Goal: Transaction & Acquisition: Register for event/course

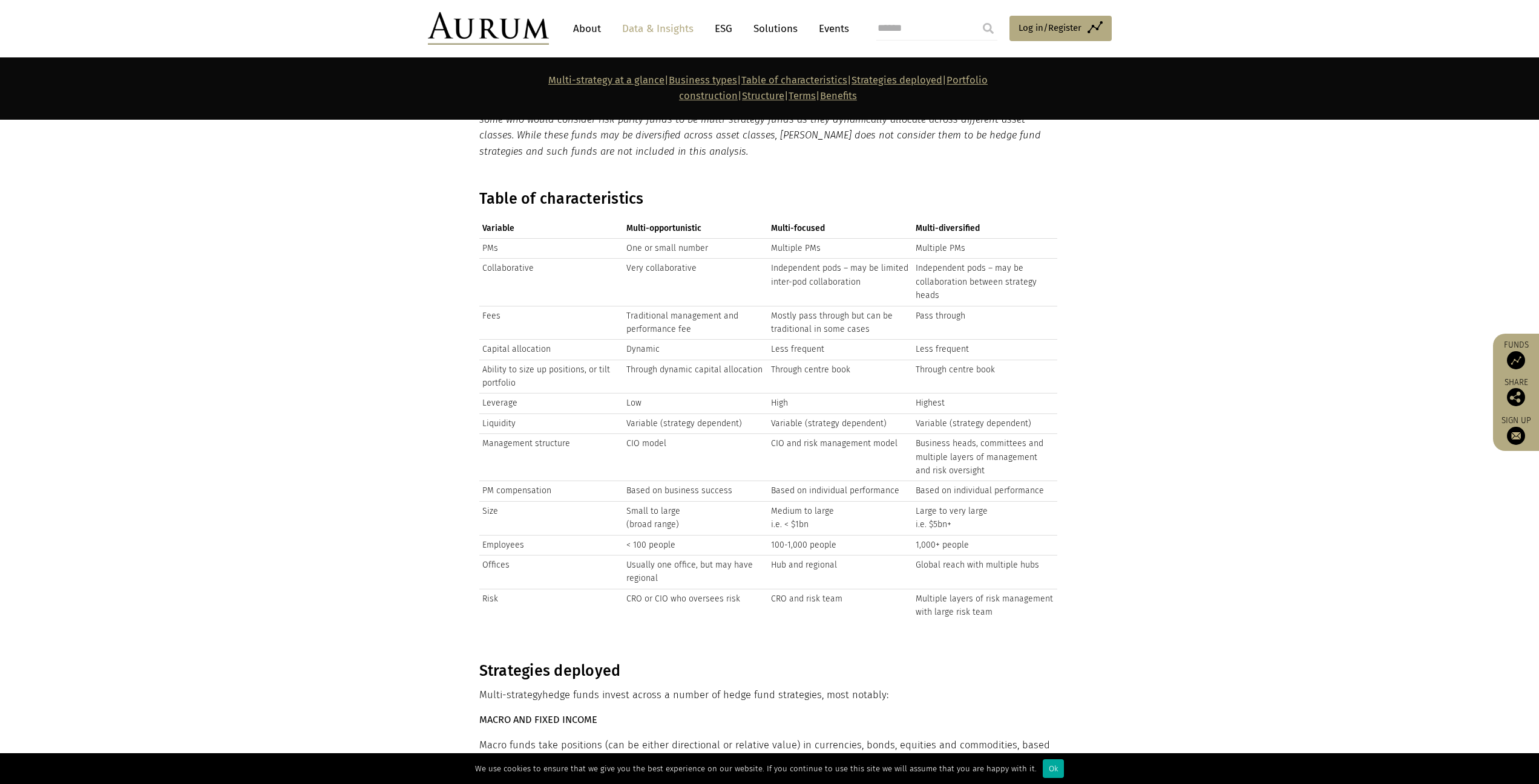
scroll to position [2721, 0]
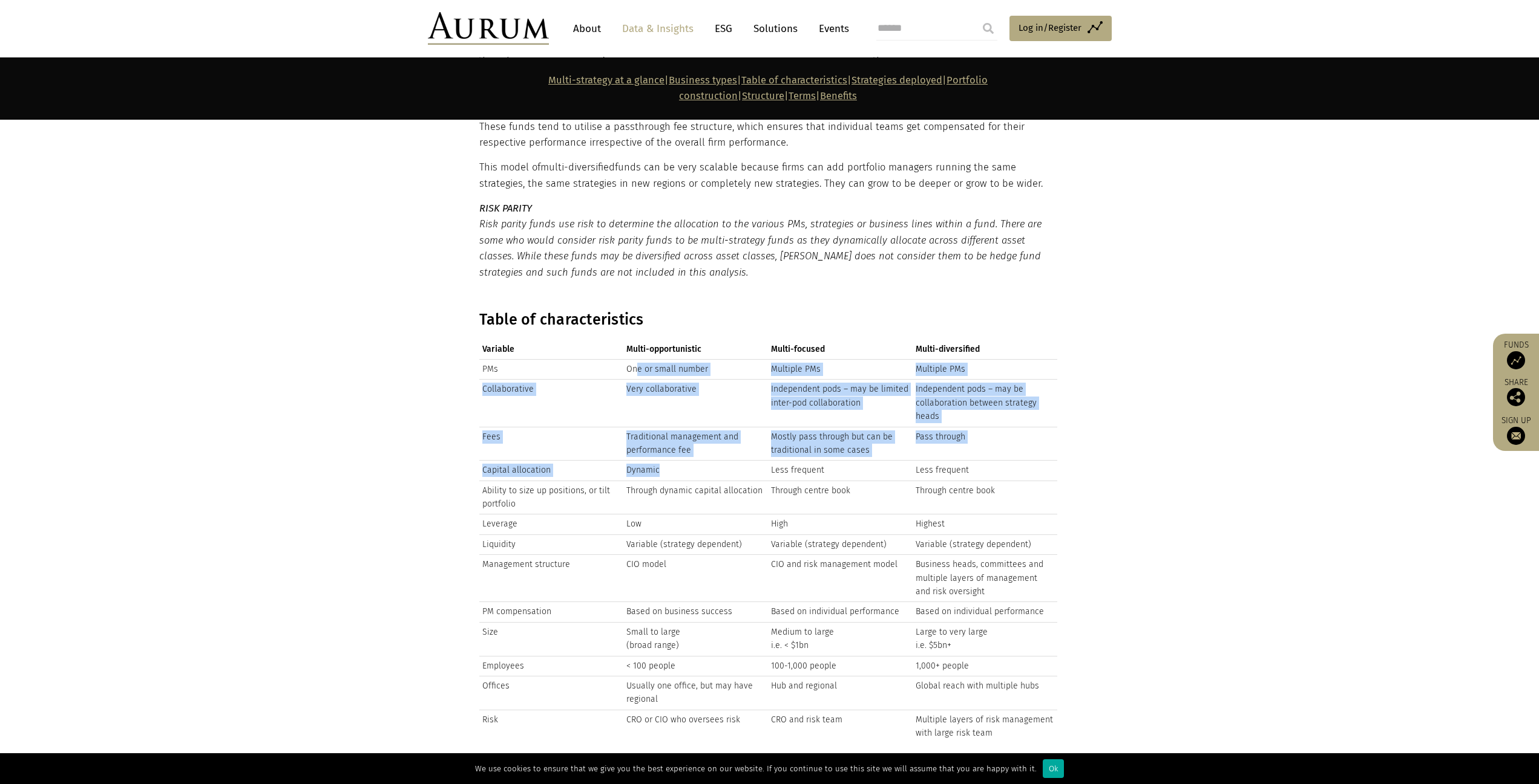
drag, startPoint x: 636, startPoint y: 315, endPoint x: 752, endPoint y: 420, distance: 156.5
click at [752, 420] on tbody "PMs One or small number Multiple PMs Multiple PMs Collaborative Very collaborat…" at bounding box center [768, 552] width 578 height 384
click at [752, 461] on td "Dynamic" at bounding box center [695, 471] width 145 height 20
drag, startPoint x: 786, startPoint y: 323, endPoint x: 834, endPoint y: 452, distance: 137.6
click at [834, 452] on tbody "PMs One or small number Multiple PMs Multiple PMs Collaborative Very collaborat…" at bounding box center [768, 552] width 578 height 384
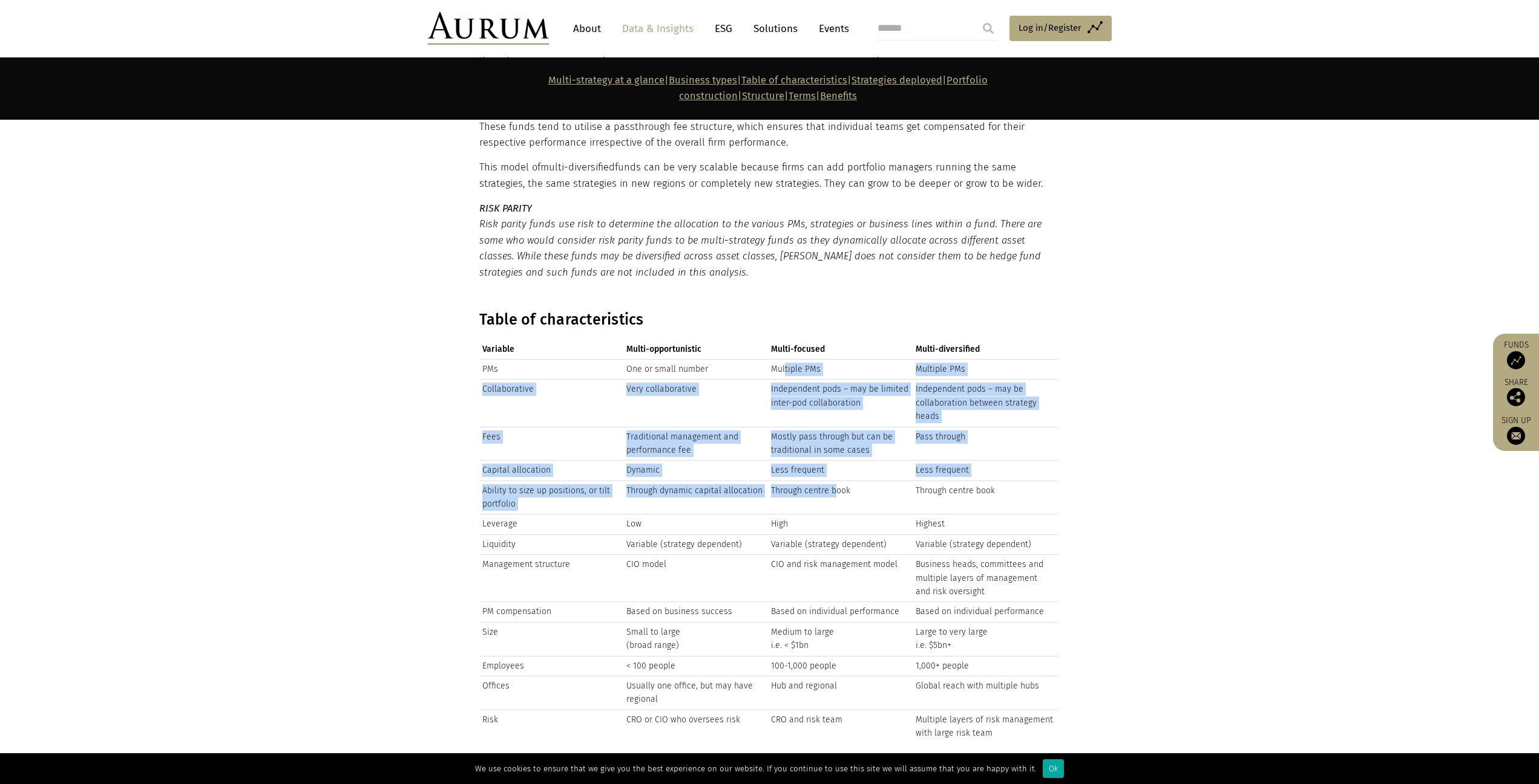
click at [834, 481] on td "Through centre book" at bounding box center [840, 497] width 145 height 34
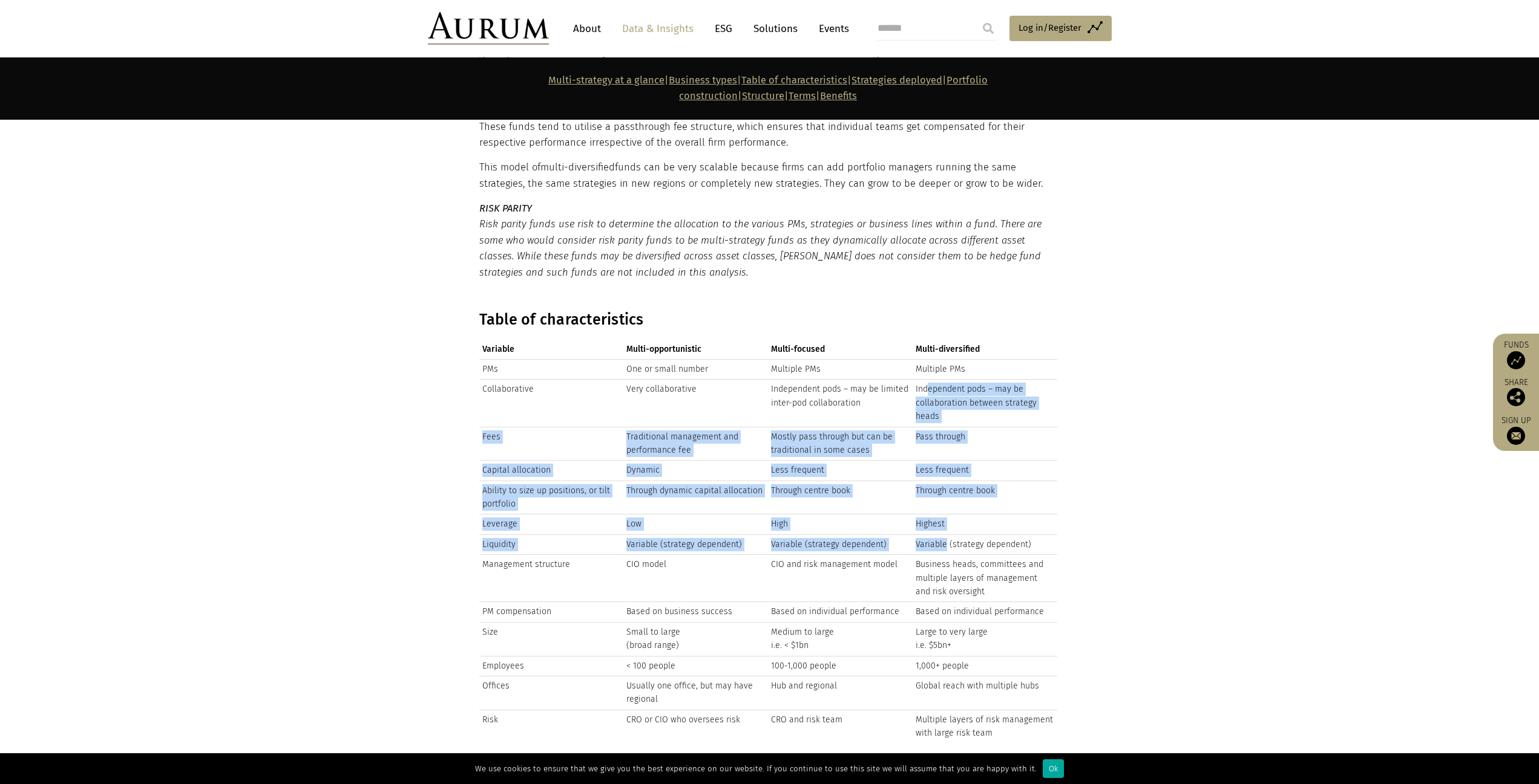
drag, startPoint x: 926, startPoint y: 329, endPoint x: 945, endPoint y: 487, distance: 159.1
click at [945, 487] on tbody "PMs One or small number Multiple PMs Multiple PMs Collaborative Very collaborat…" at bounding box center [768, 552] width 578 height 384
click at [945, 535] on td "Variable (strategy dependent)" at bounding box center [984, 545] width 145 height 20
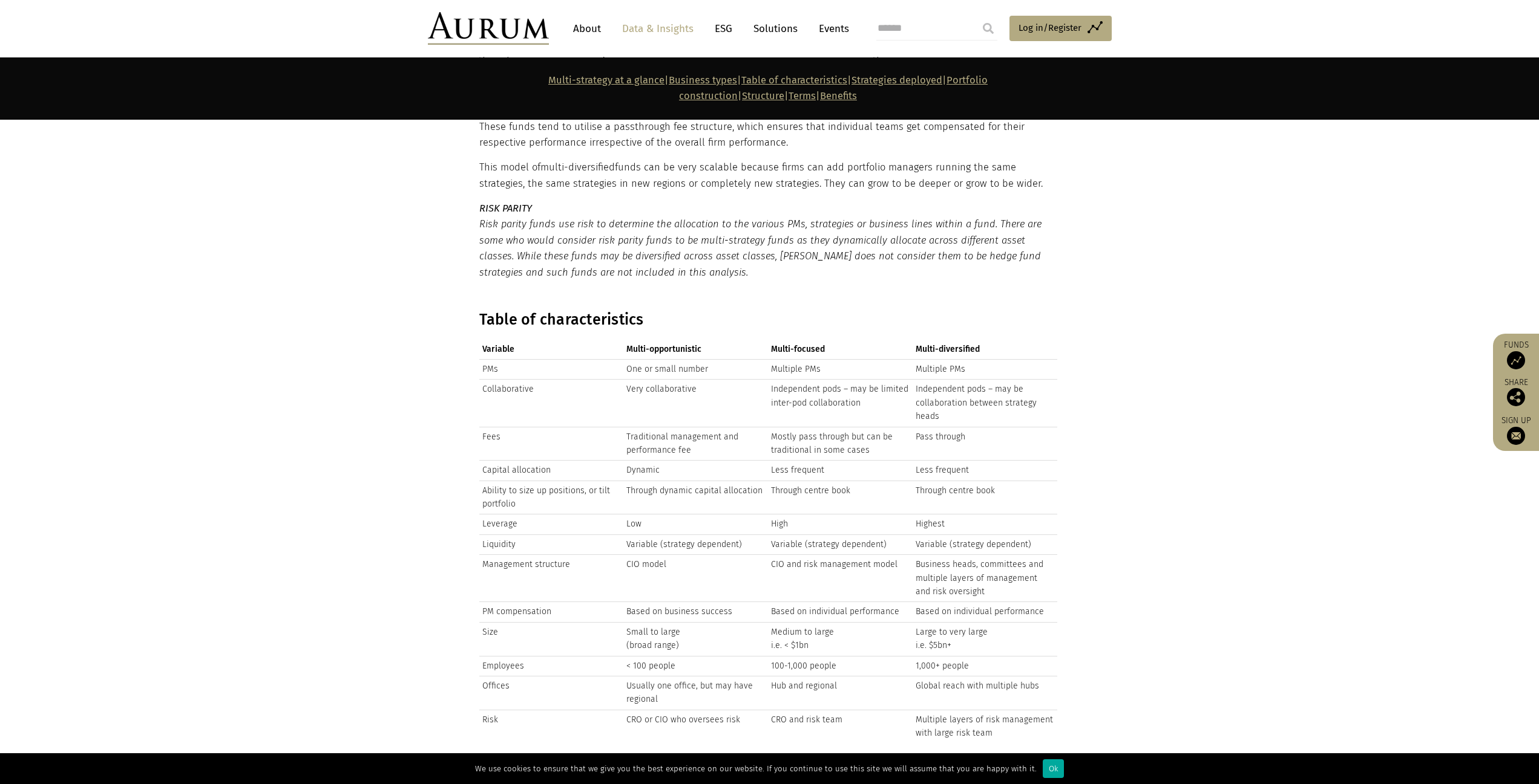
click at [982, 555] on td "Business heads, committees and multiple layers of management and risk oversight" at bounding box center [984, 579] width 145 height 47
click at [909, 555] on td "CIO and risk management model" at bounding box center [840, 579] width 145 height 47
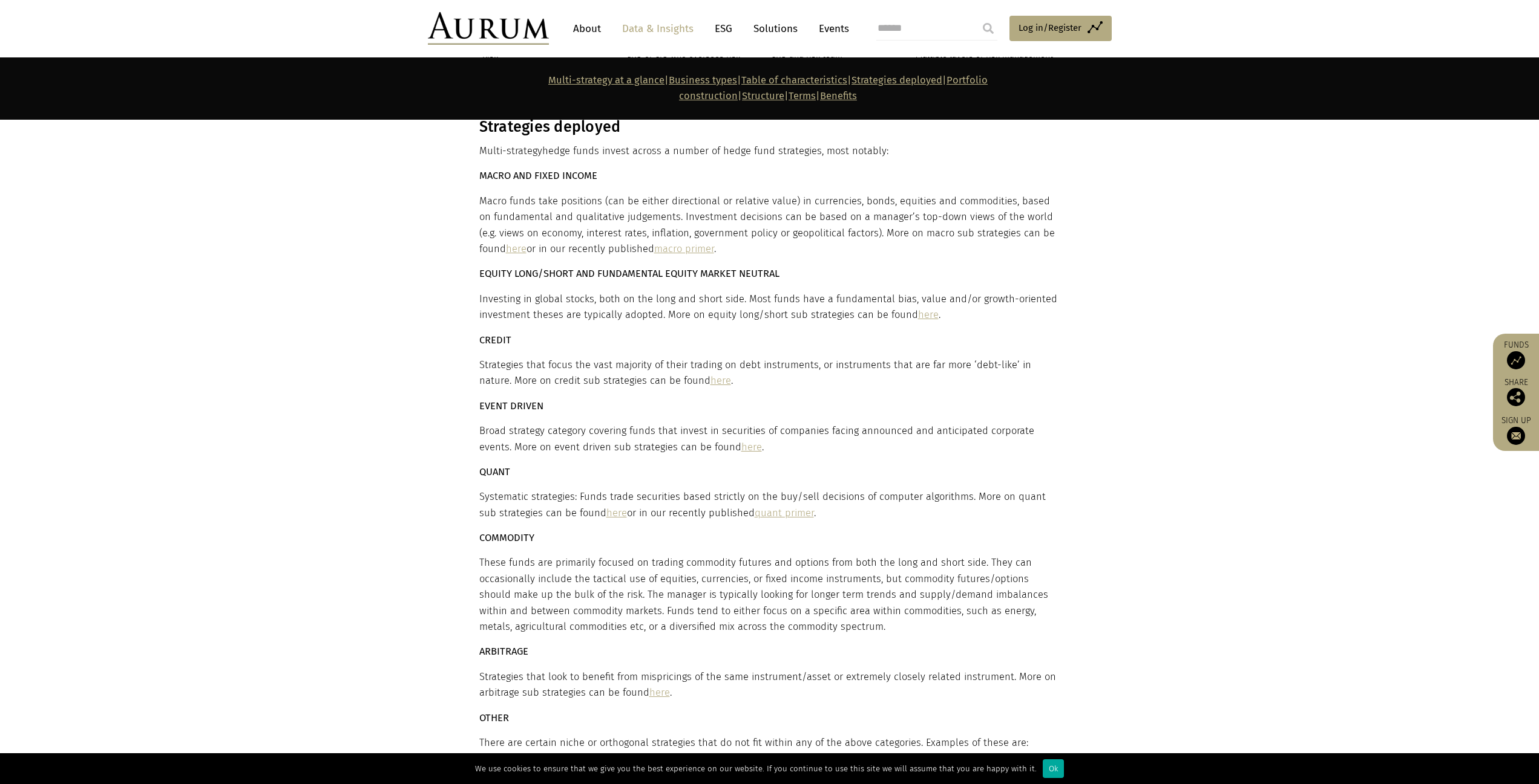
scroll to position [3326, 0]
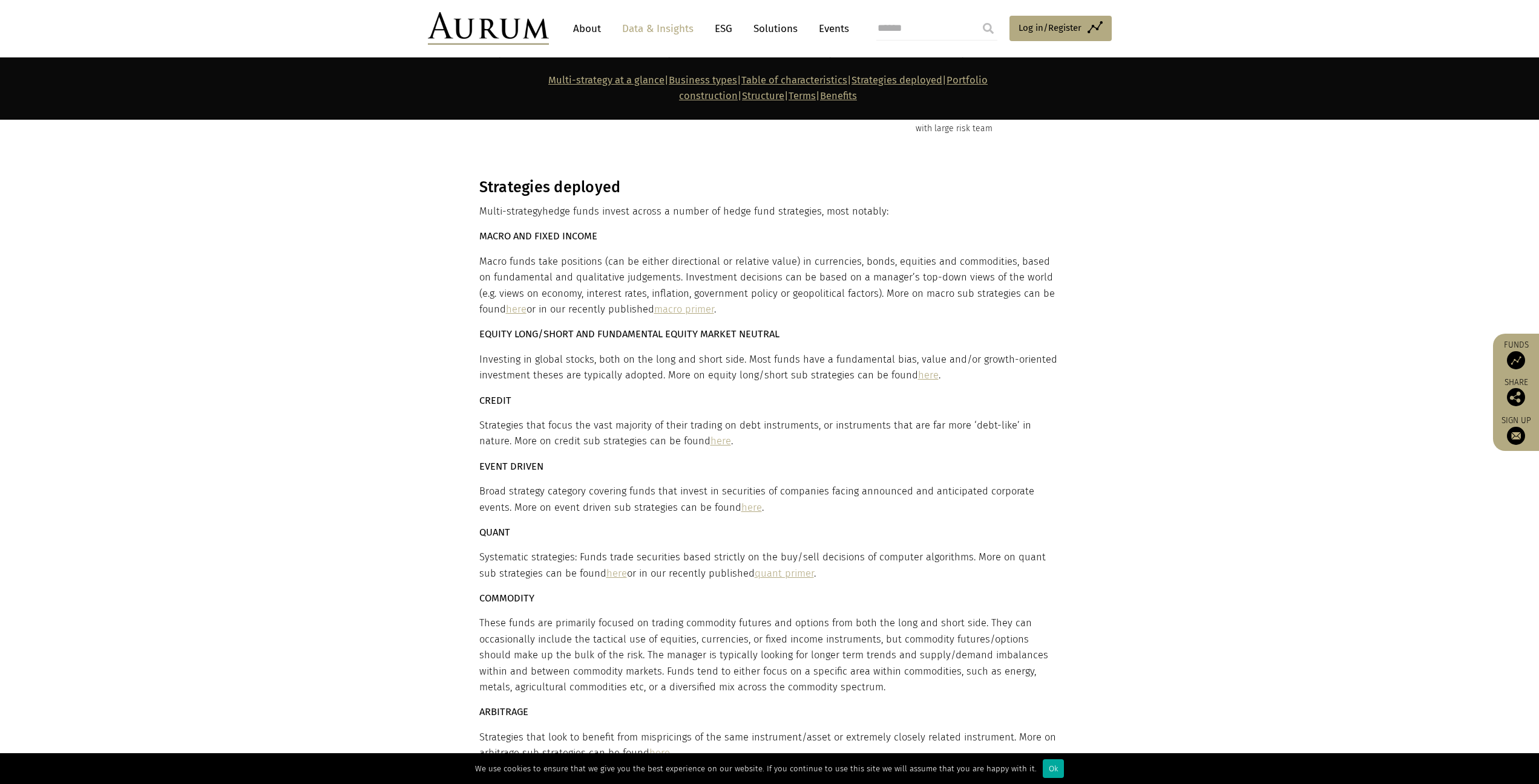
click at [853, 254] on p "Macro funds take positions (can be either directional or relative value) in cur…" at bounding box center [768, 286] width 578 height 64
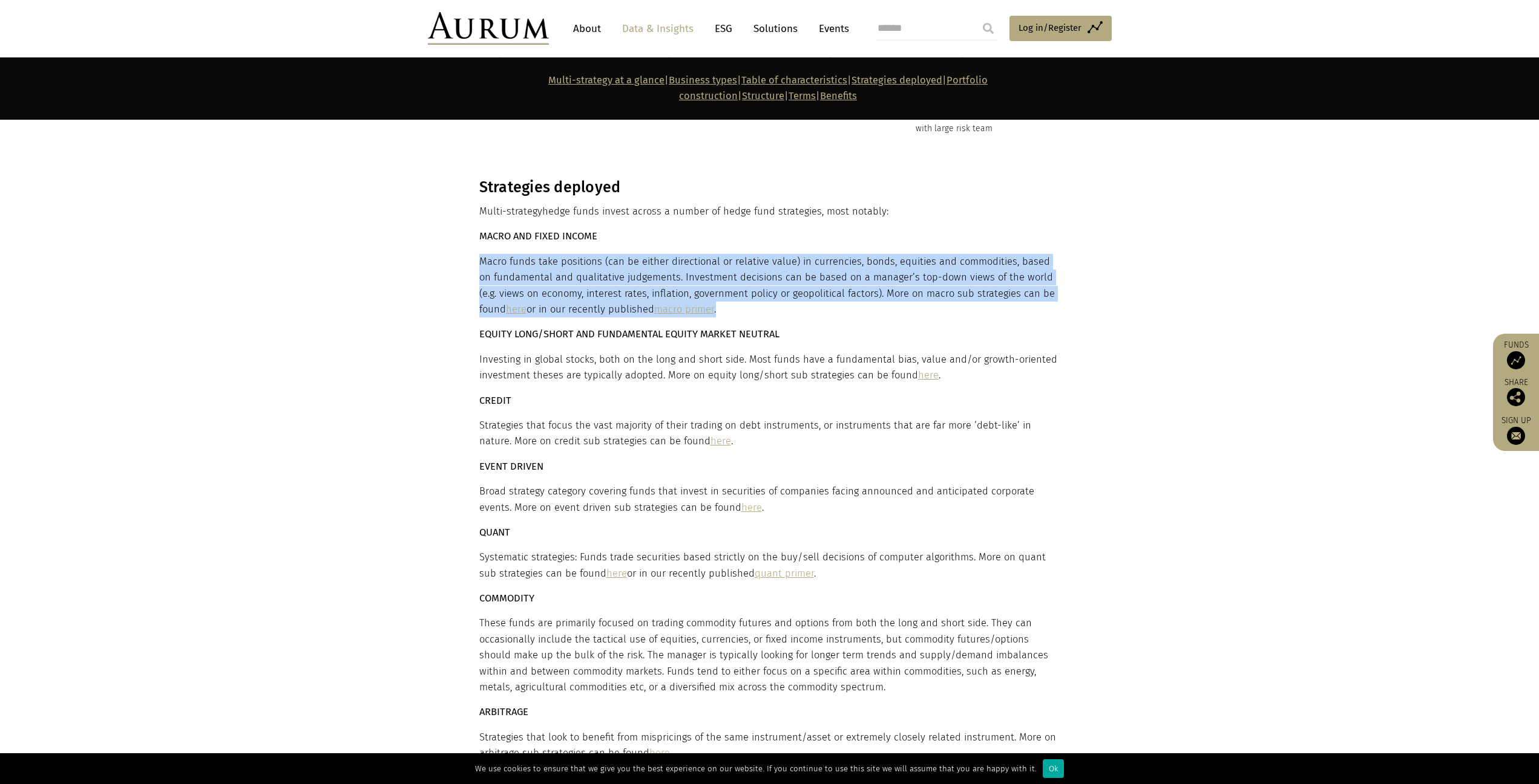
click at [853, 254] on p "Macro funds take positions (can be either directional or relative value) in cur…" at bounding box center [768, 286] width 578 height 64
click at [814, 254] on p "Macro funds take positions (can be either directional or relative value) in cur…" at bounding box center [768, 286] width 578 height 64
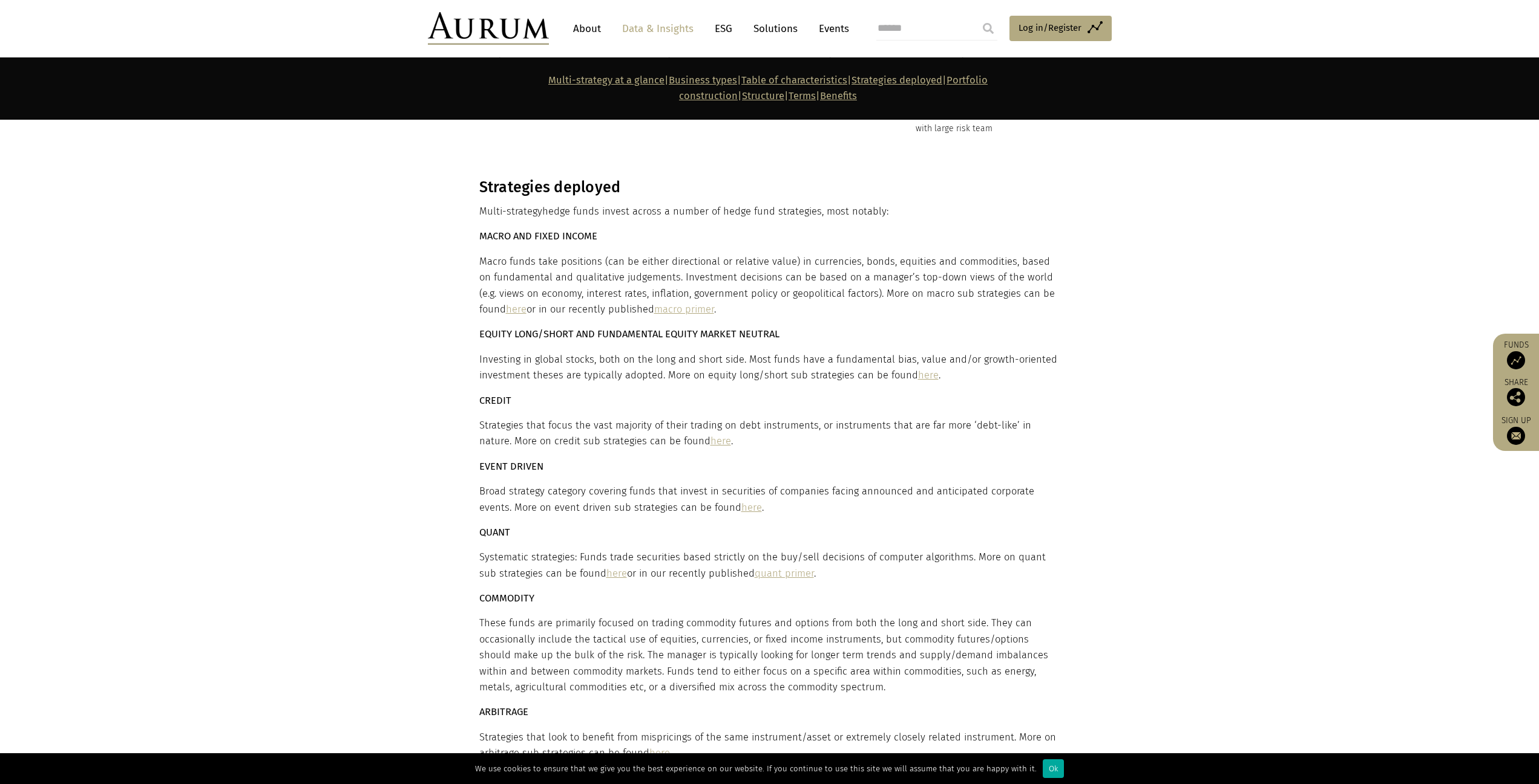
click at [559, 254] on p "Macro funds take positions (can be either directional or relative value) in cur…" at bounding box center [768, 286] width 578 height 64
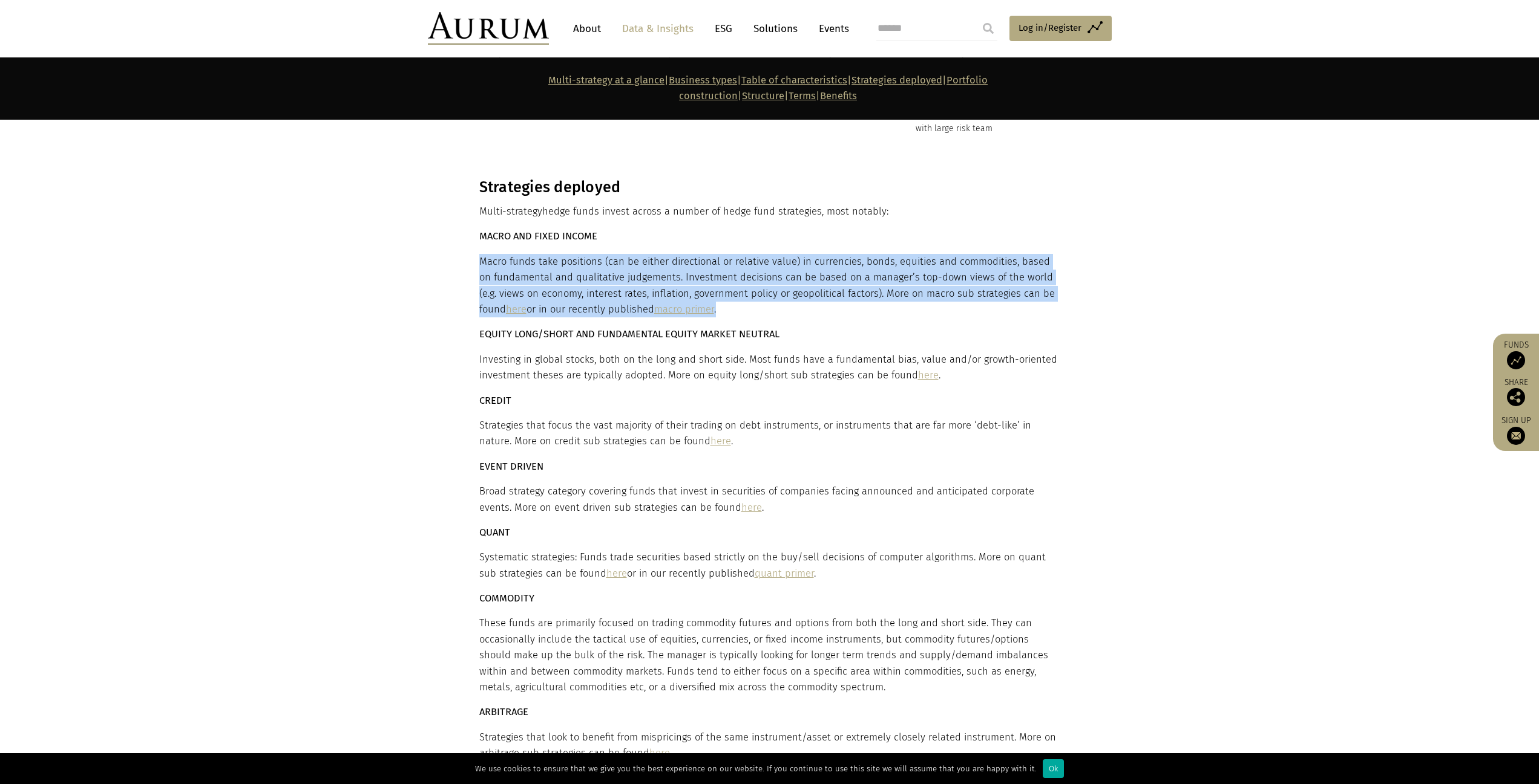
click at [559, 254] on p "Macro funds take positions (can be either directional or relative value) in cur…" at bounding box center [768, 286] width 578 height 64
click at [641, 254] on p "Macro funds take positions (can be either directional or relative value) in cur…" at bounding box center [768, 286] width 578 height 64
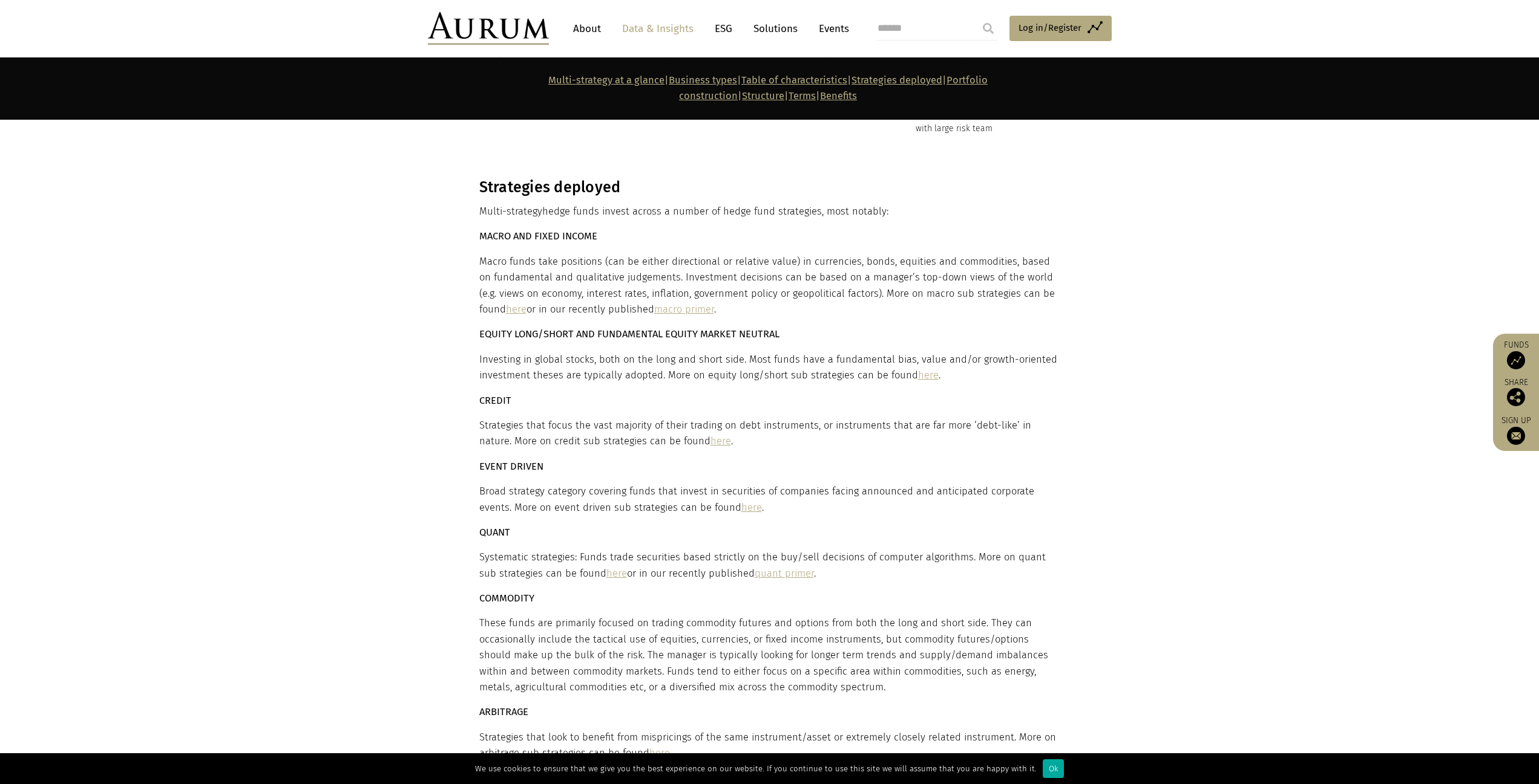
click at [605, 352] on p "Investing in global stocks, both on the long and short side. Most funds have a …" at bounding box center [768, 367] width 578 height 32
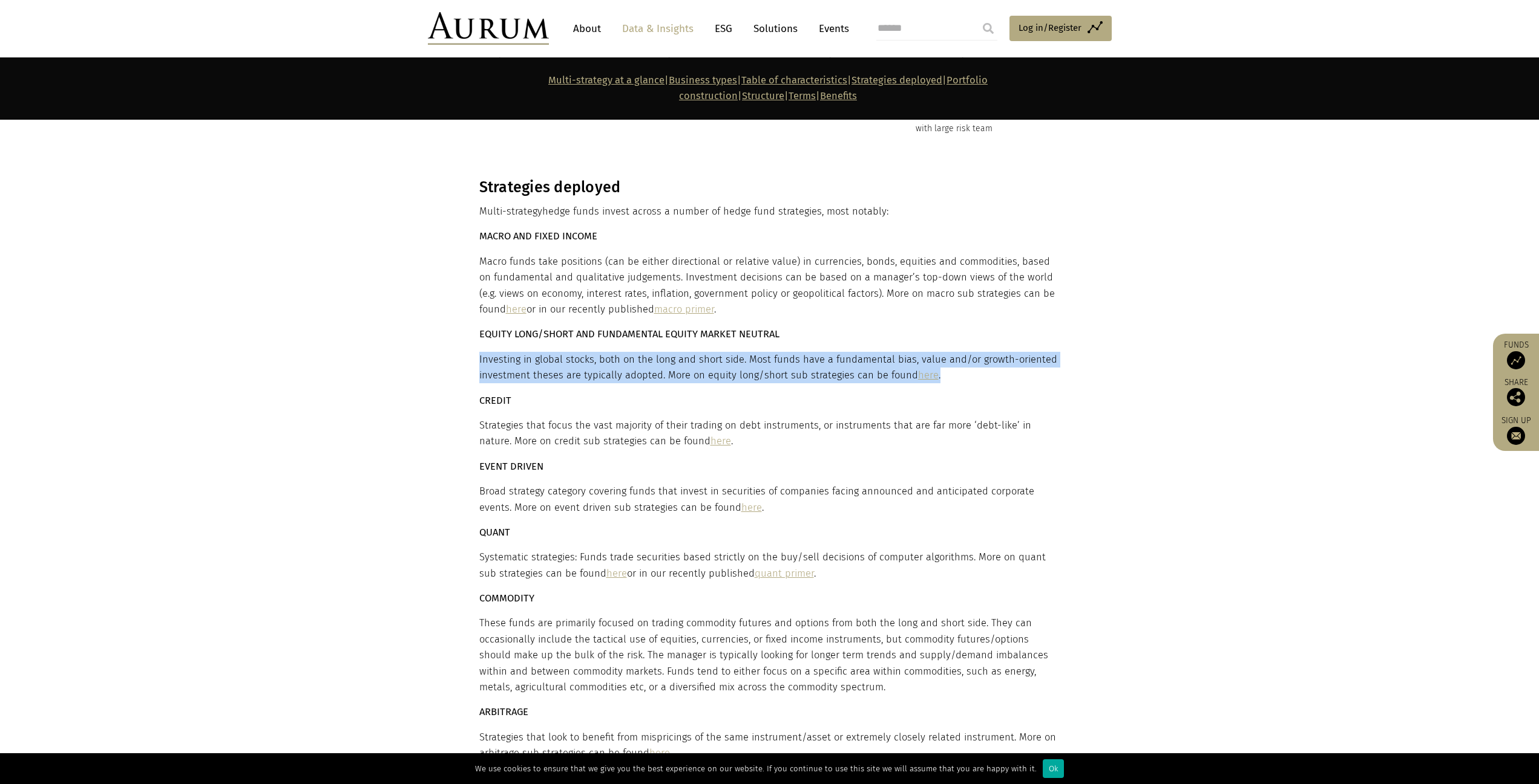
click at [605, 352] on p "Investing in global stocks, both on the long and short side. Most funds have a …" at bounding box center [768, 367] width 578 height 32
click at [709, 352] on p "Investing in global stocks, both on the long and short side. Most funds have a …" at bounding box center [768, 367] width 578 height 32
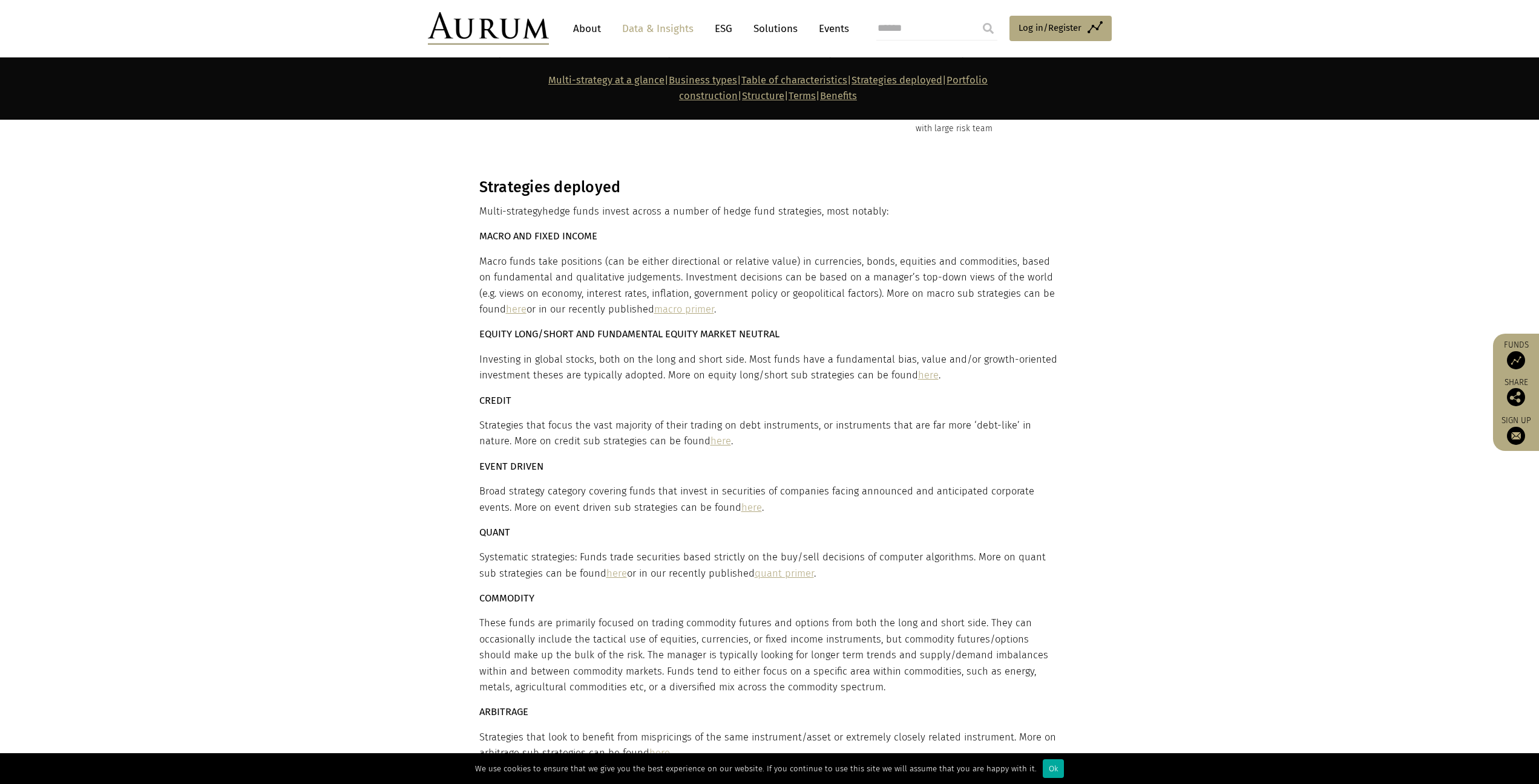
click at [668, 352] on p "Investing in global stocks, both on the long and short side. Most funds have a …" at bounding box center [768, 367] width 578 height 32
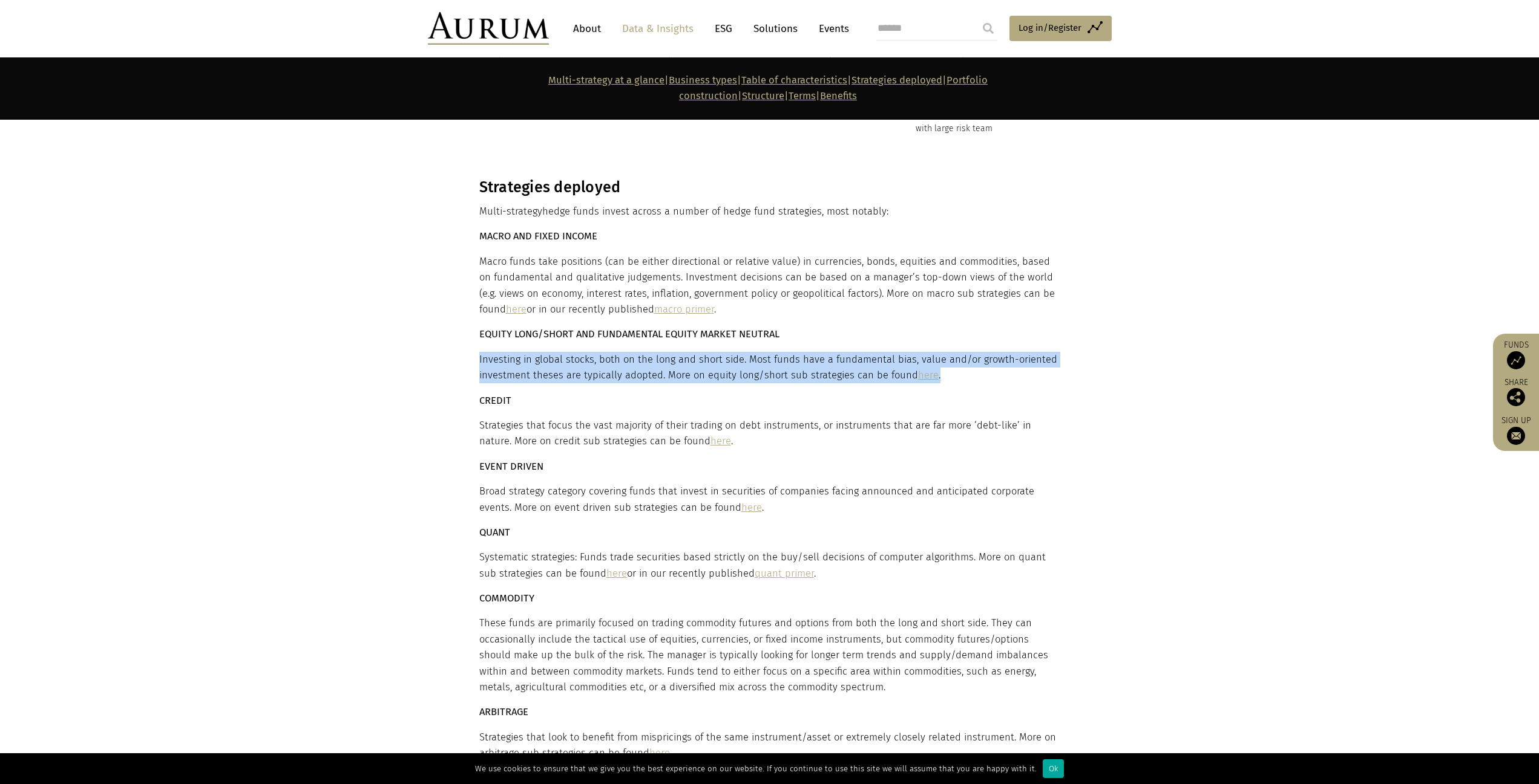
click at [668, 352] on p "Investing in global stocks, both on the long and short side. Most funds have a …" at bounding box center [768, 367] width 578 height 32
click at [705, 352] on p "Investing in global stocks, both on the long and short side. Most funds have a …" at bounding box center [768, 367] width 578 height 32
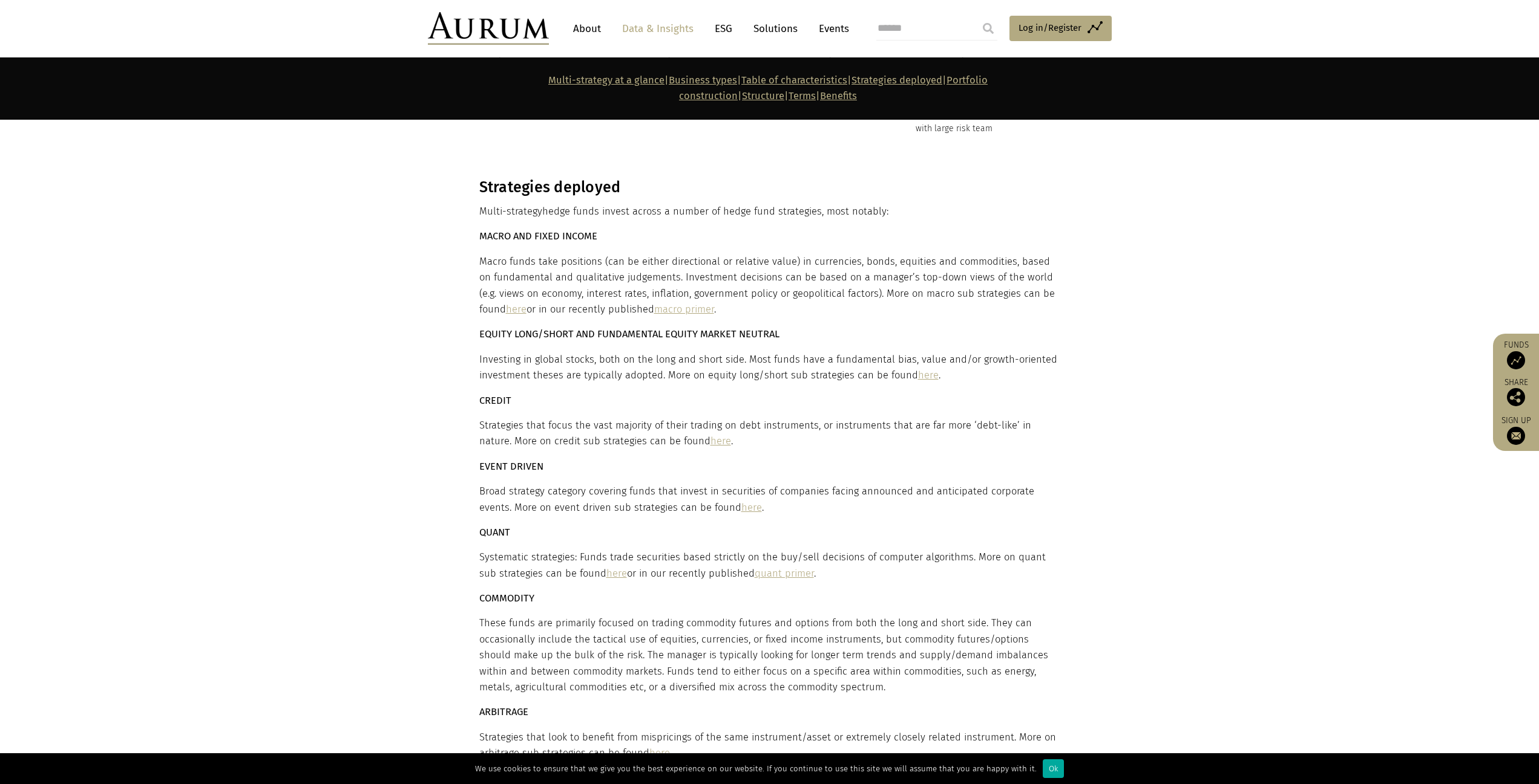
scroll to position [3447, 0]
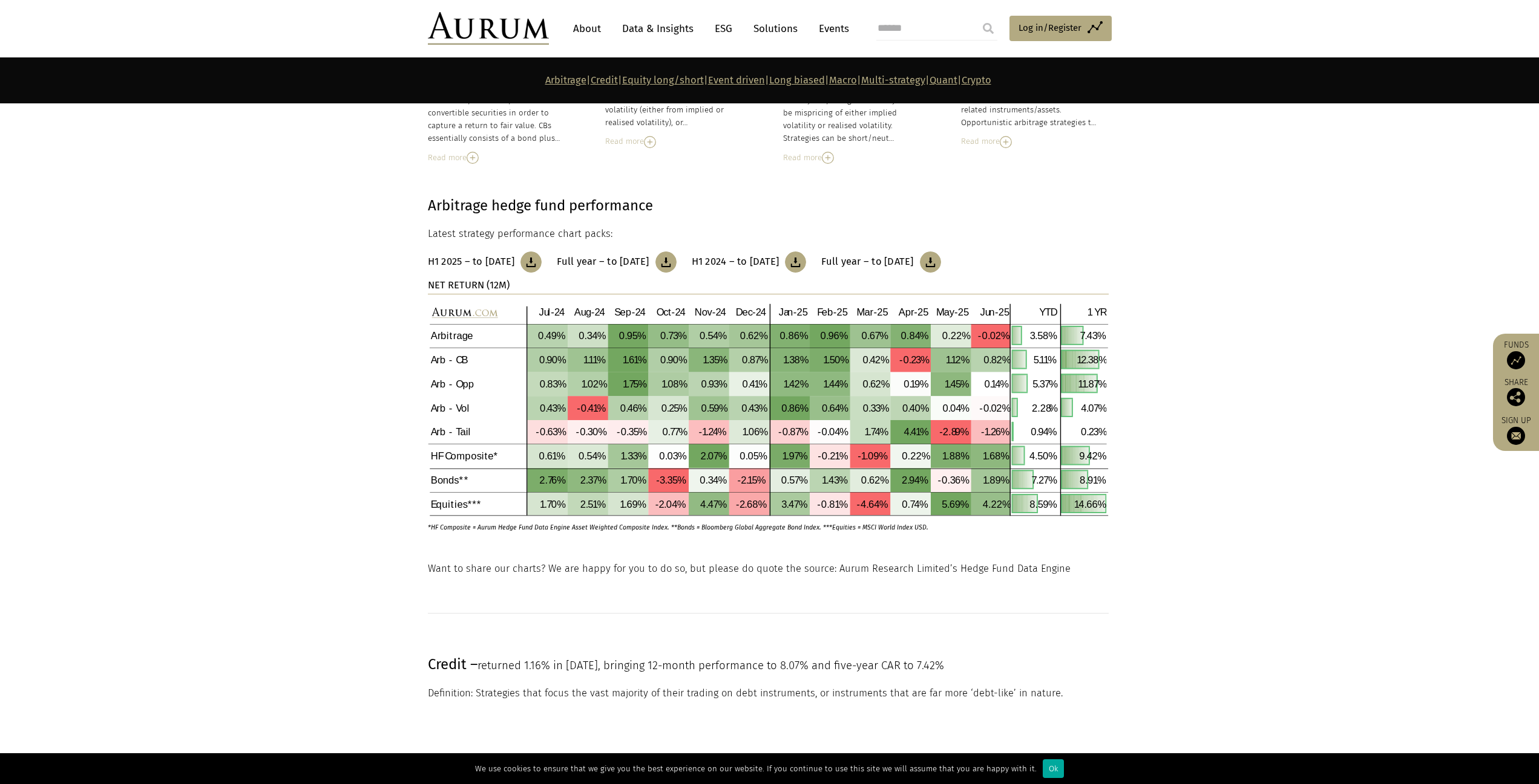
scroll to position [303, 0]
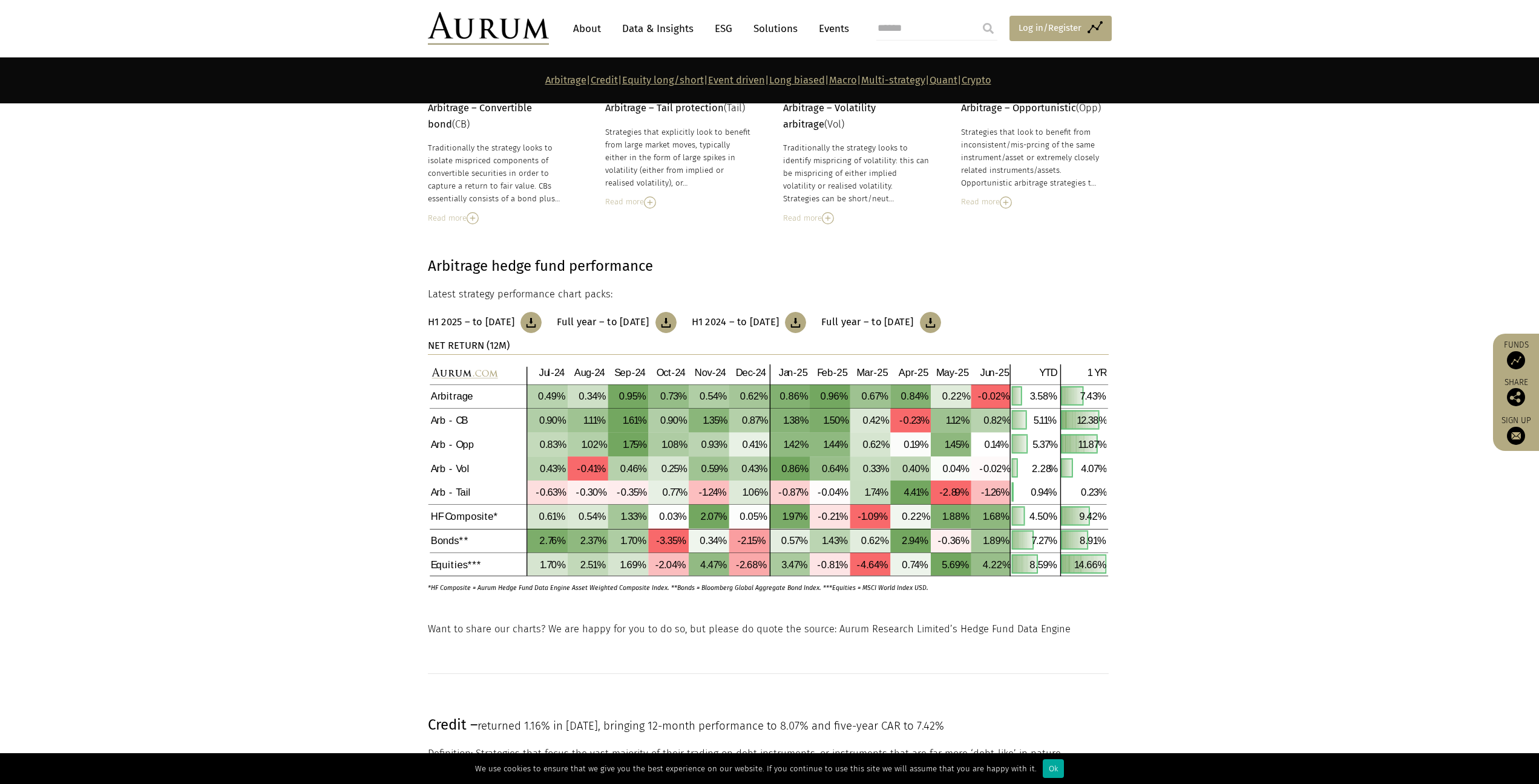
click at [1049, 33] on span "Log in/Register" at bounding box center [1050, 27] width 63 height 15
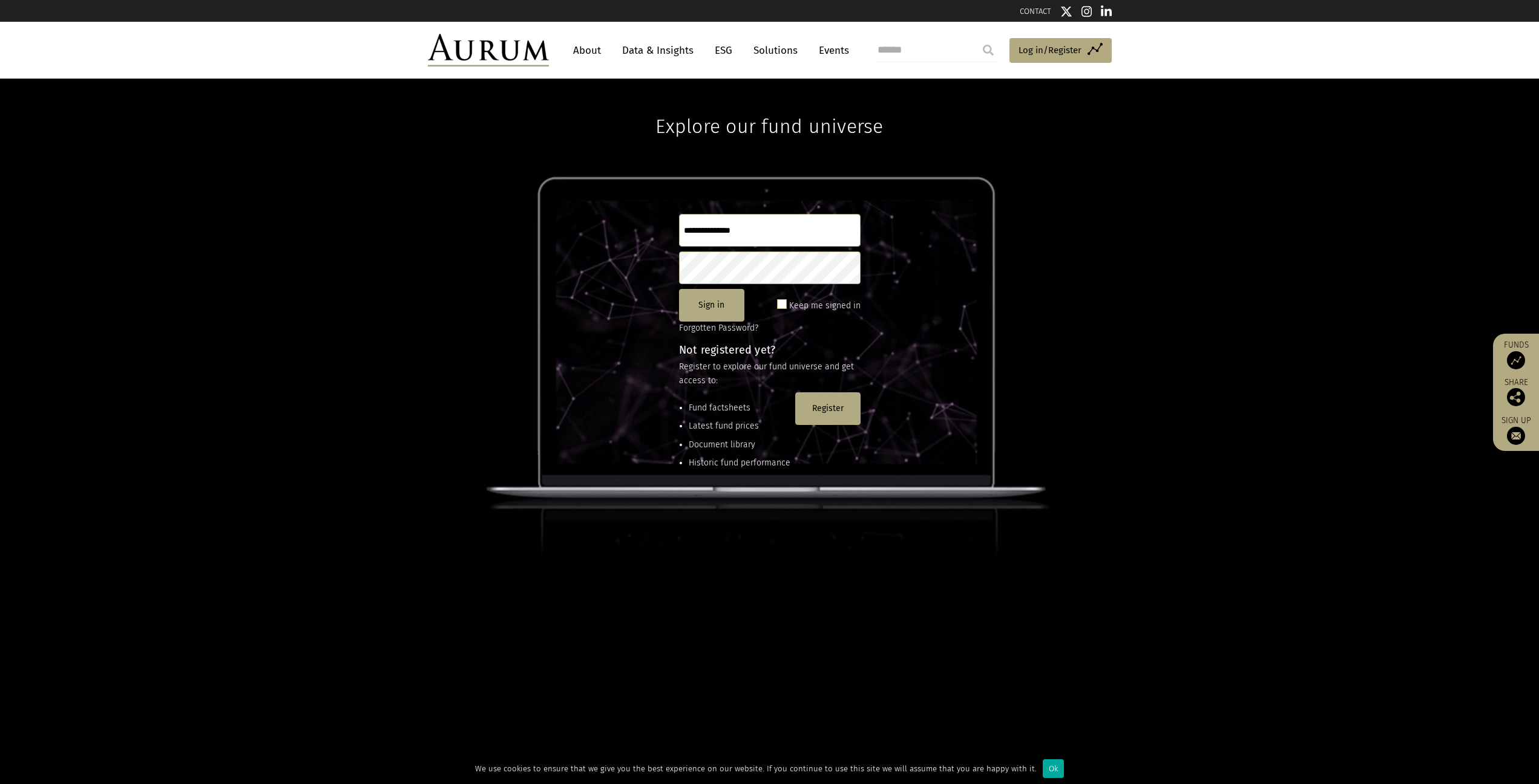
click at [772, 239] on input "text" at bounding box center [770, 230] width 182 height 32
click at [814, 417] on button "Register" at bounding box center [827, 409] width 65 height 32
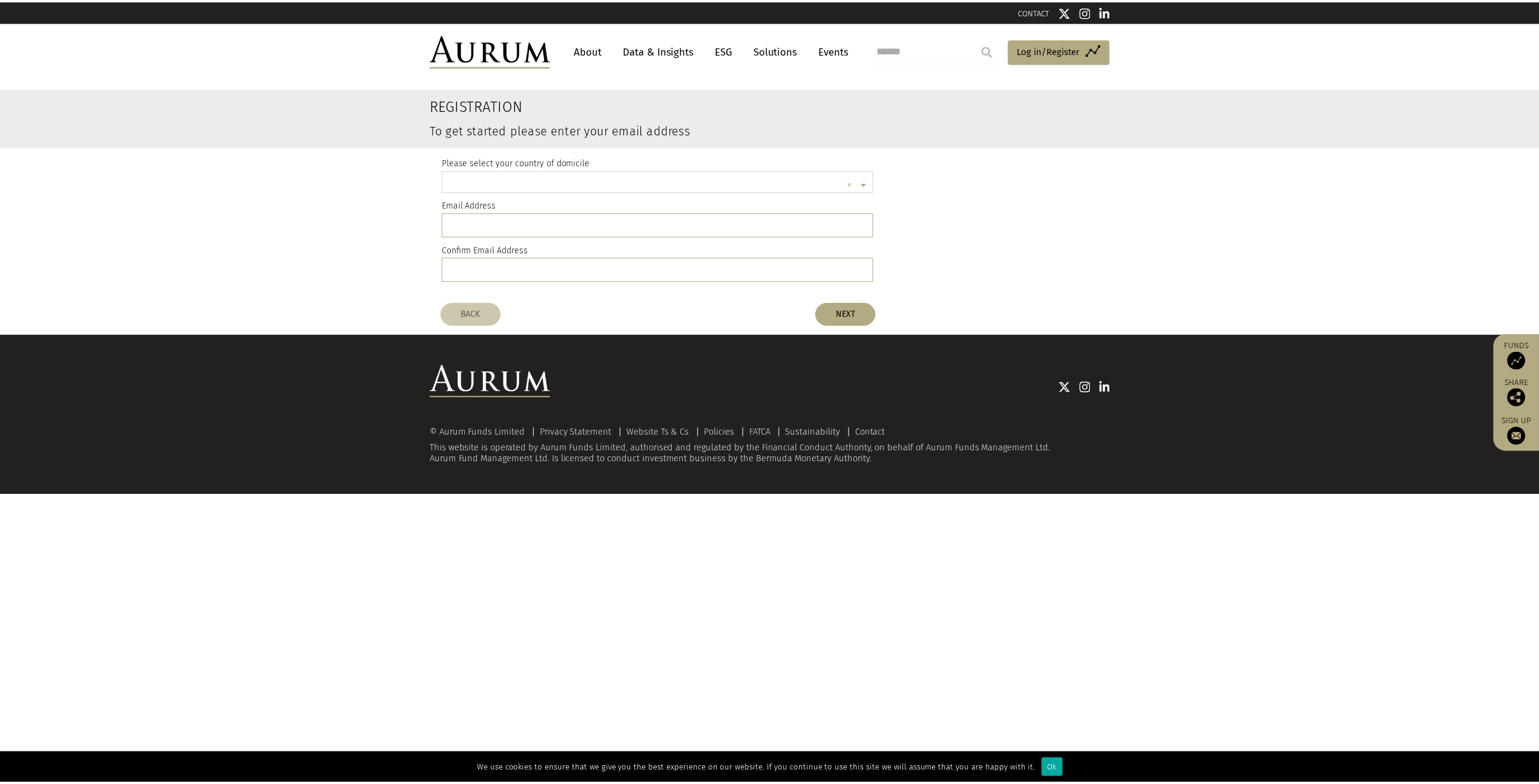
scroll to position [3, 0]
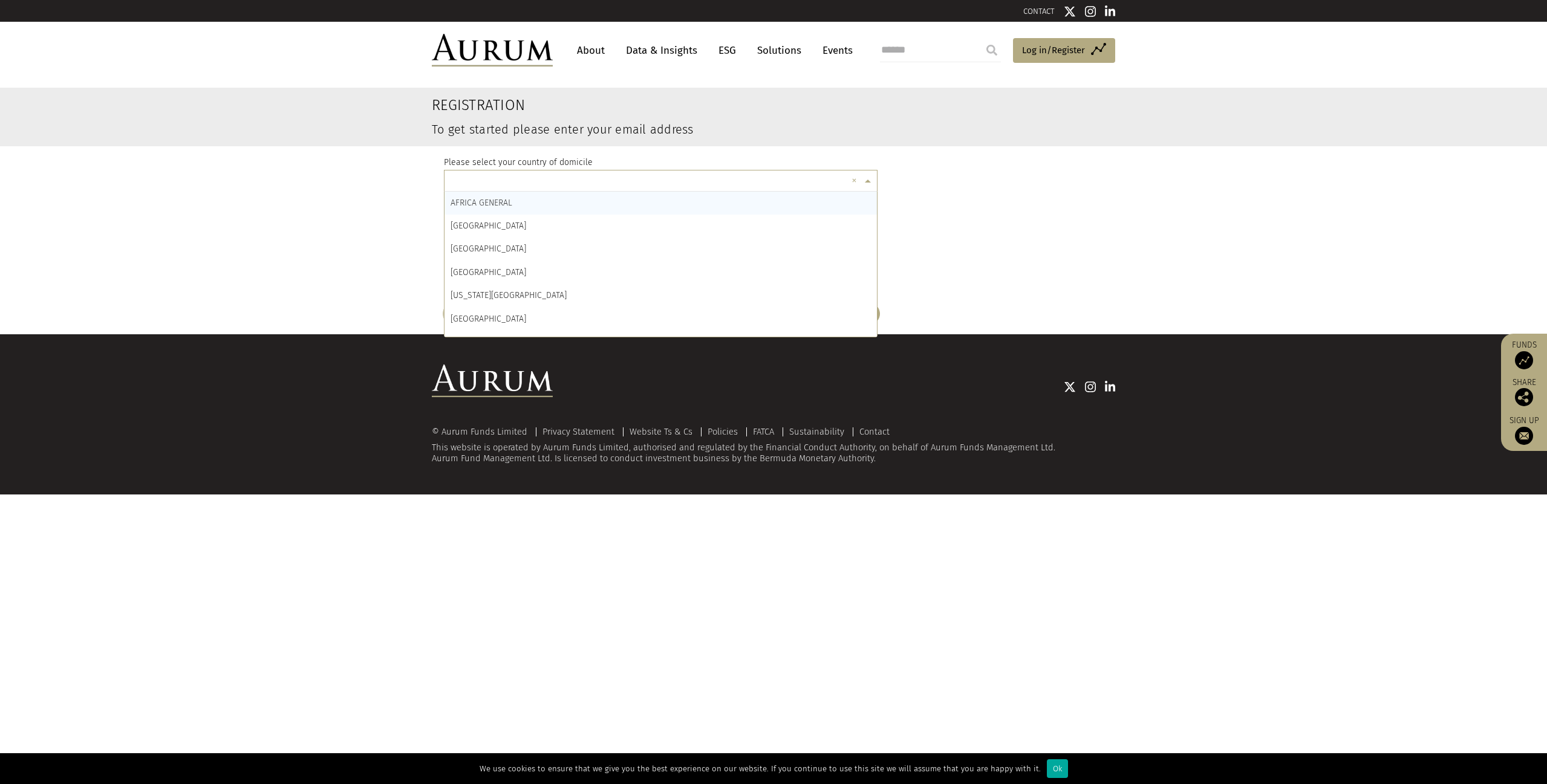
click at [560, 188] on input "text" at bounding box center [649, 182] width 396 height 25
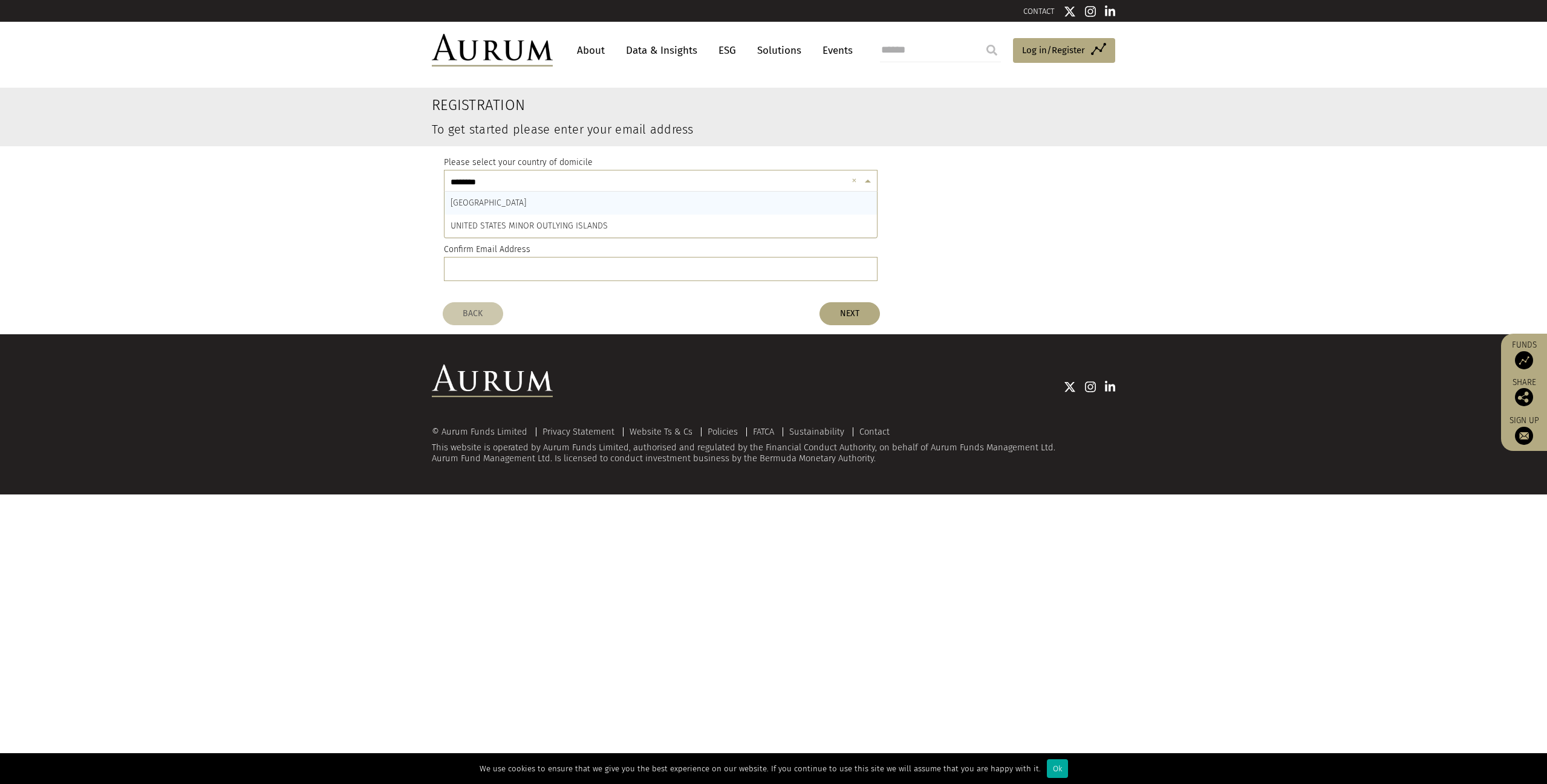
type input "*********"
click at [505, 211] on div "UNITED STATES" at bounding box center [660, 203] width 432 height 23
click at [504, 221] on input "email" at bounding box center [660, 225] width 433 height 25
drag, startPoint x: 585, startPoint y: 227, endPoint x: 370, endPoint y: 206, distance: 216.0
click at [370, 206] on register-email-address "**********" at bounding box center [774, 191] width 1547 height 208
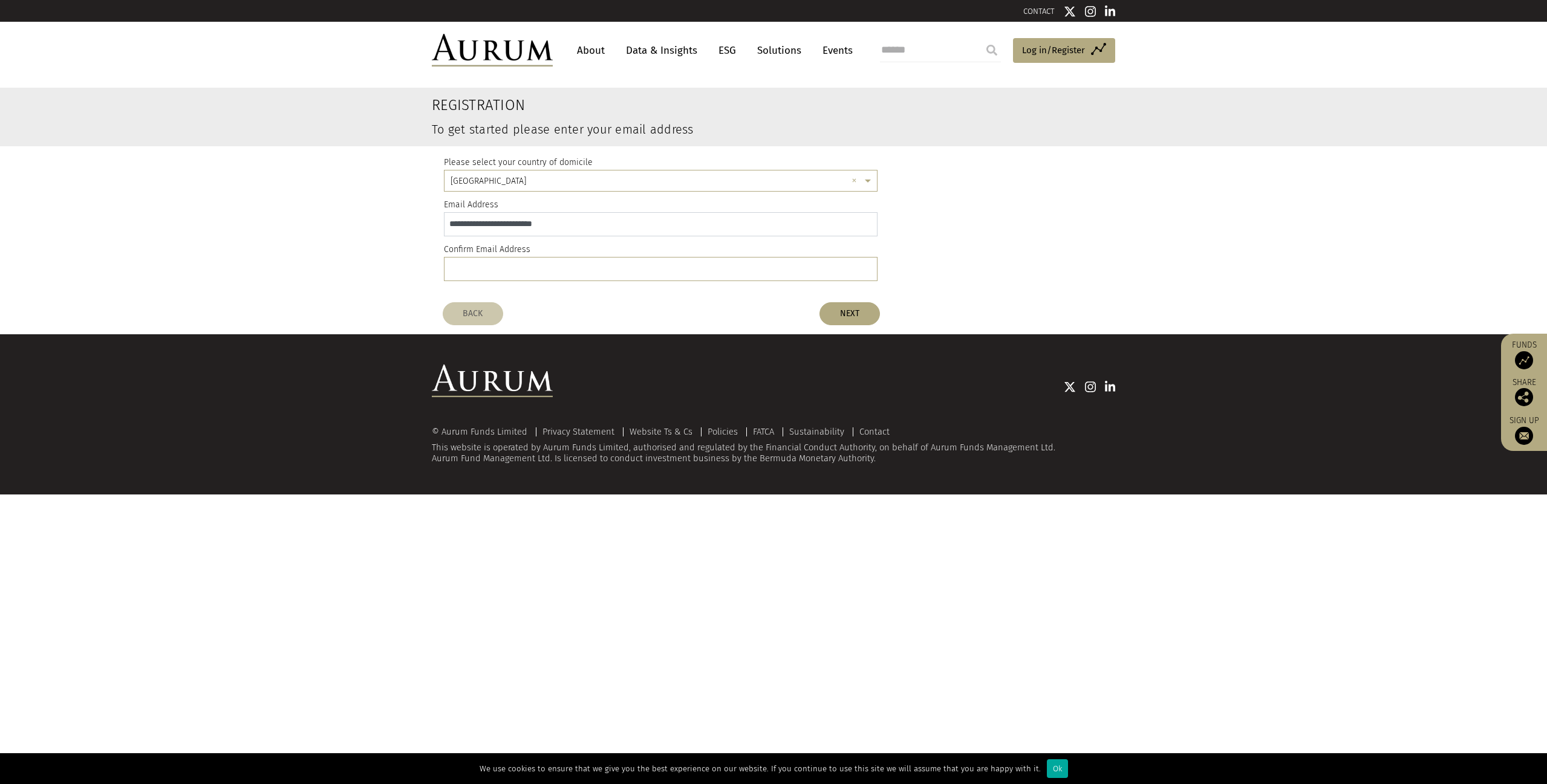
type input "**********"
click at [485, 271] on input "email" at bounding box center [660, 269] width 433 height 25
paste input "**********"
type input "**********"
click at [854, 310] on button "NEXT" at bounding box center [849, 314] width 61 height 23
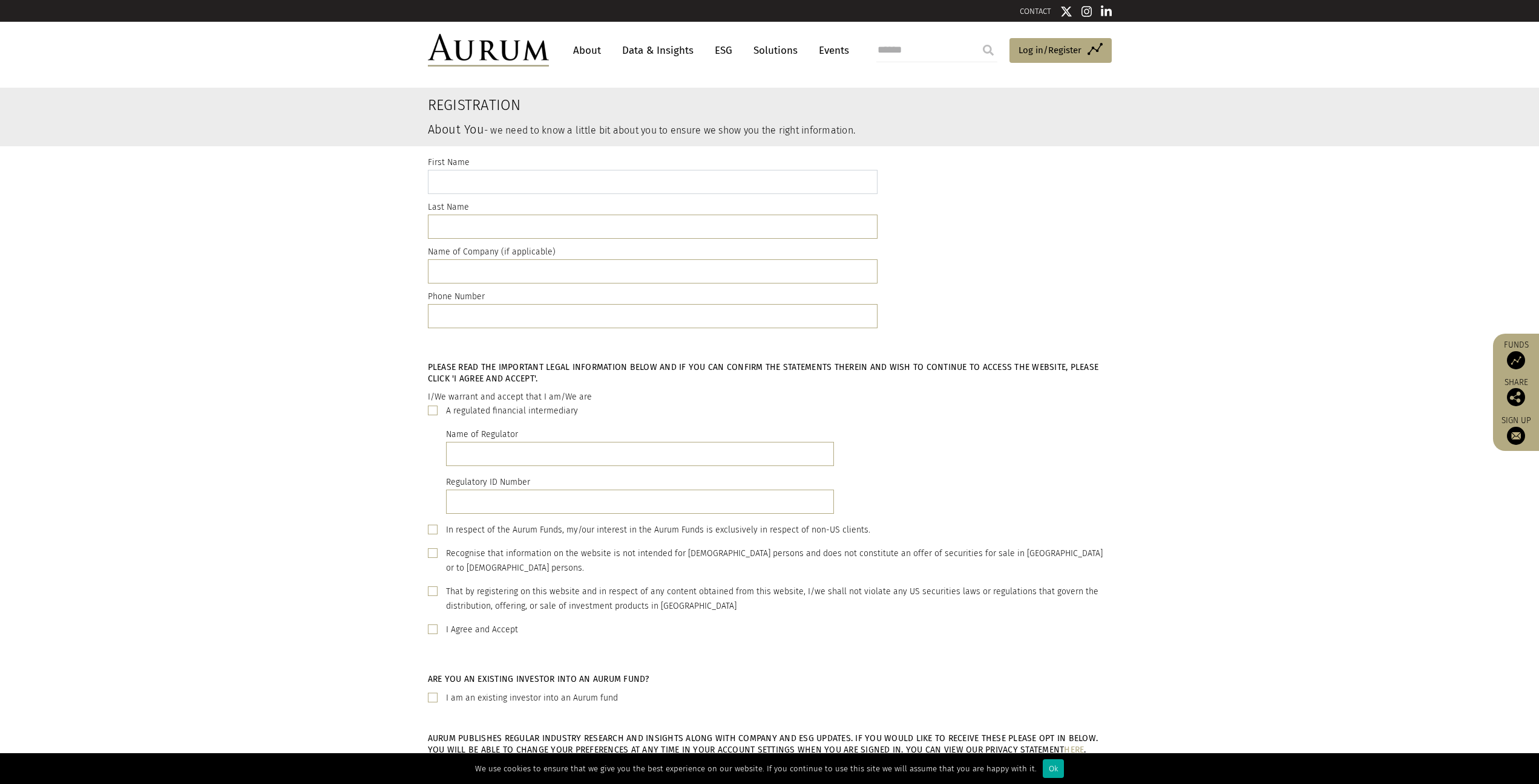
click at [531, 186] on input "text" at bounding box center [653, 182] width 449 height 25
click at [532, 180] on input "text" at bounding box center [653, 182] width 449 height 25
type input "******"
type input "*********"
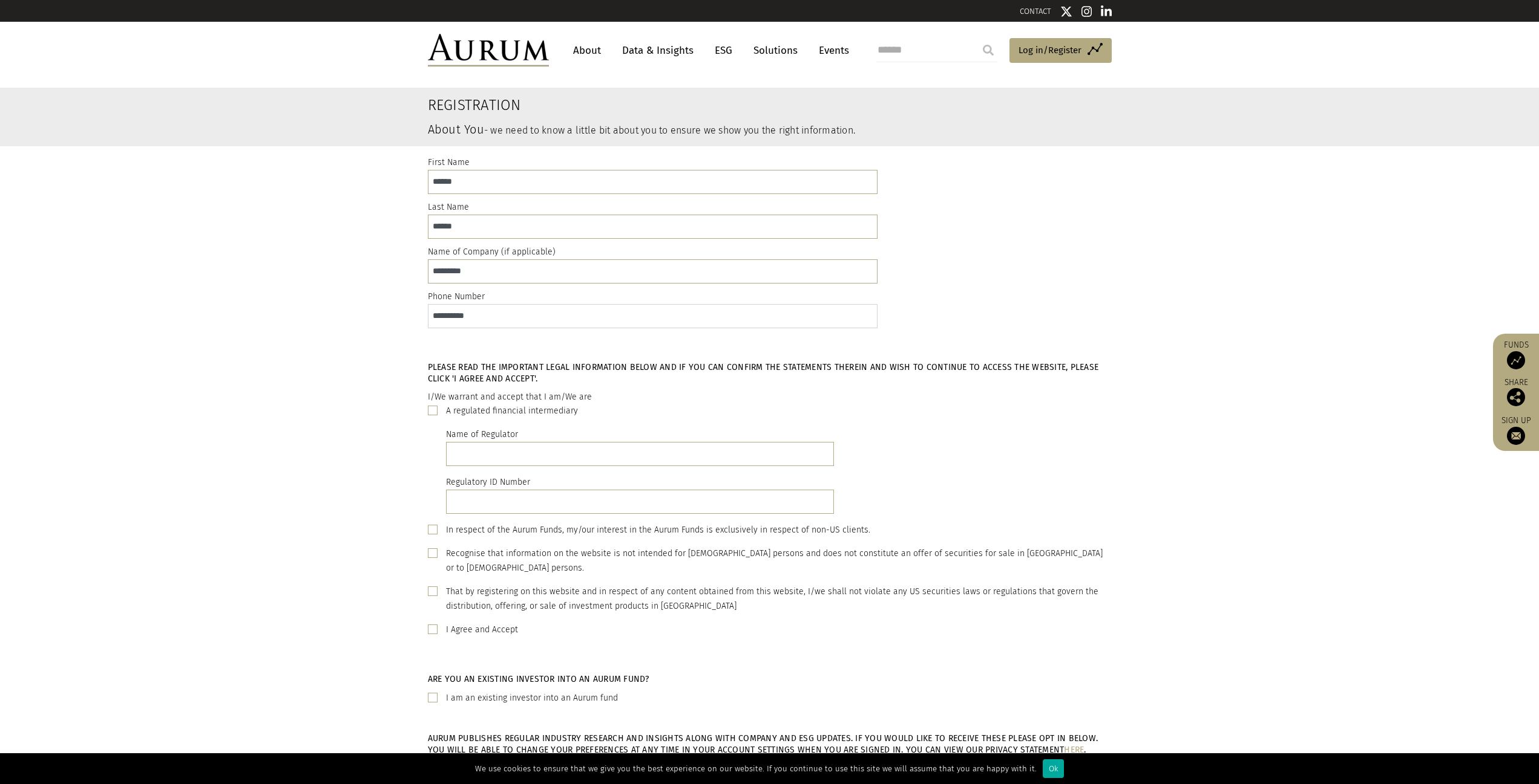
scroll to position [182, 0]
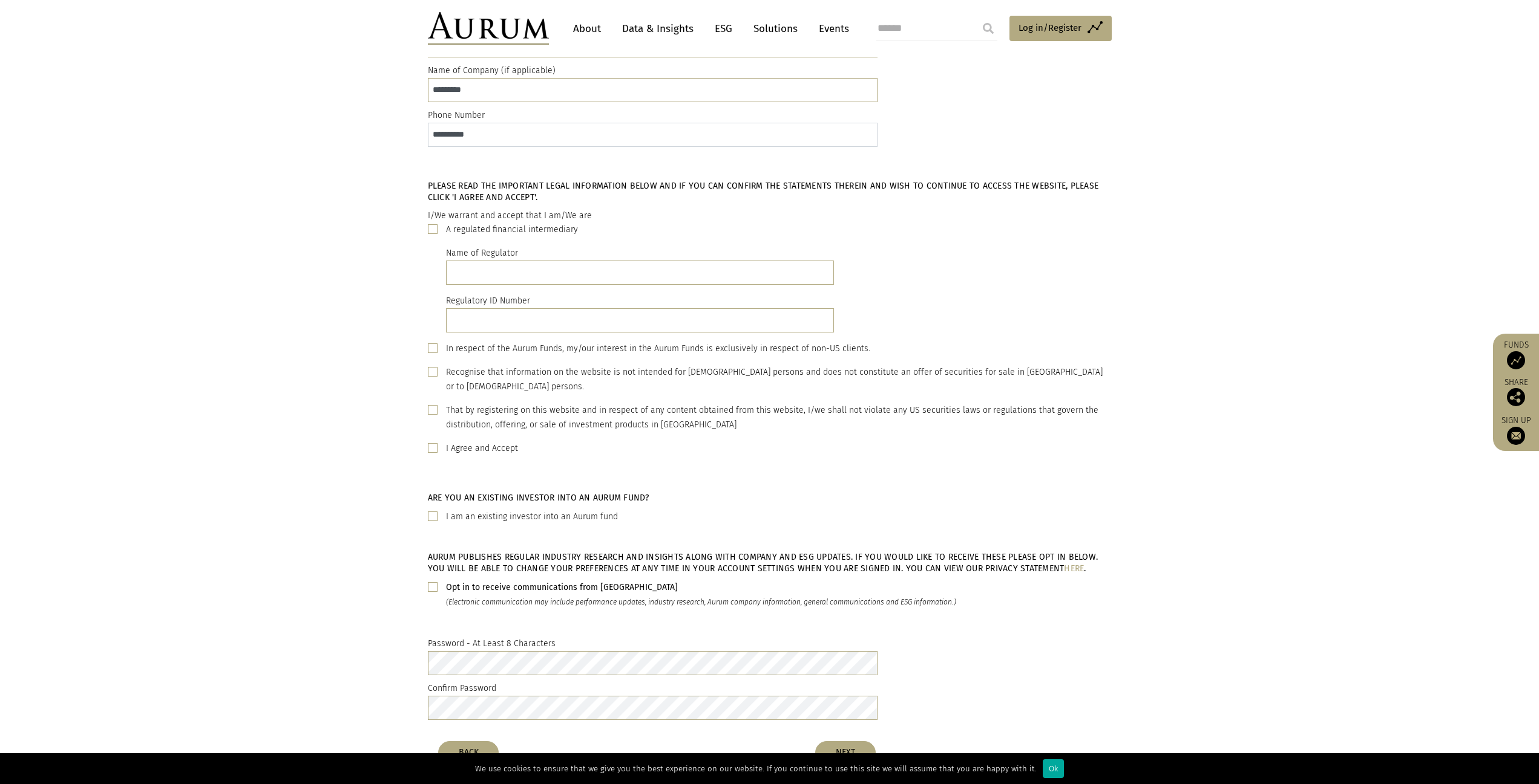
type input "**********"
click at [519, 275] on input "text" at bounding box center [640, 273] width 389 height 25
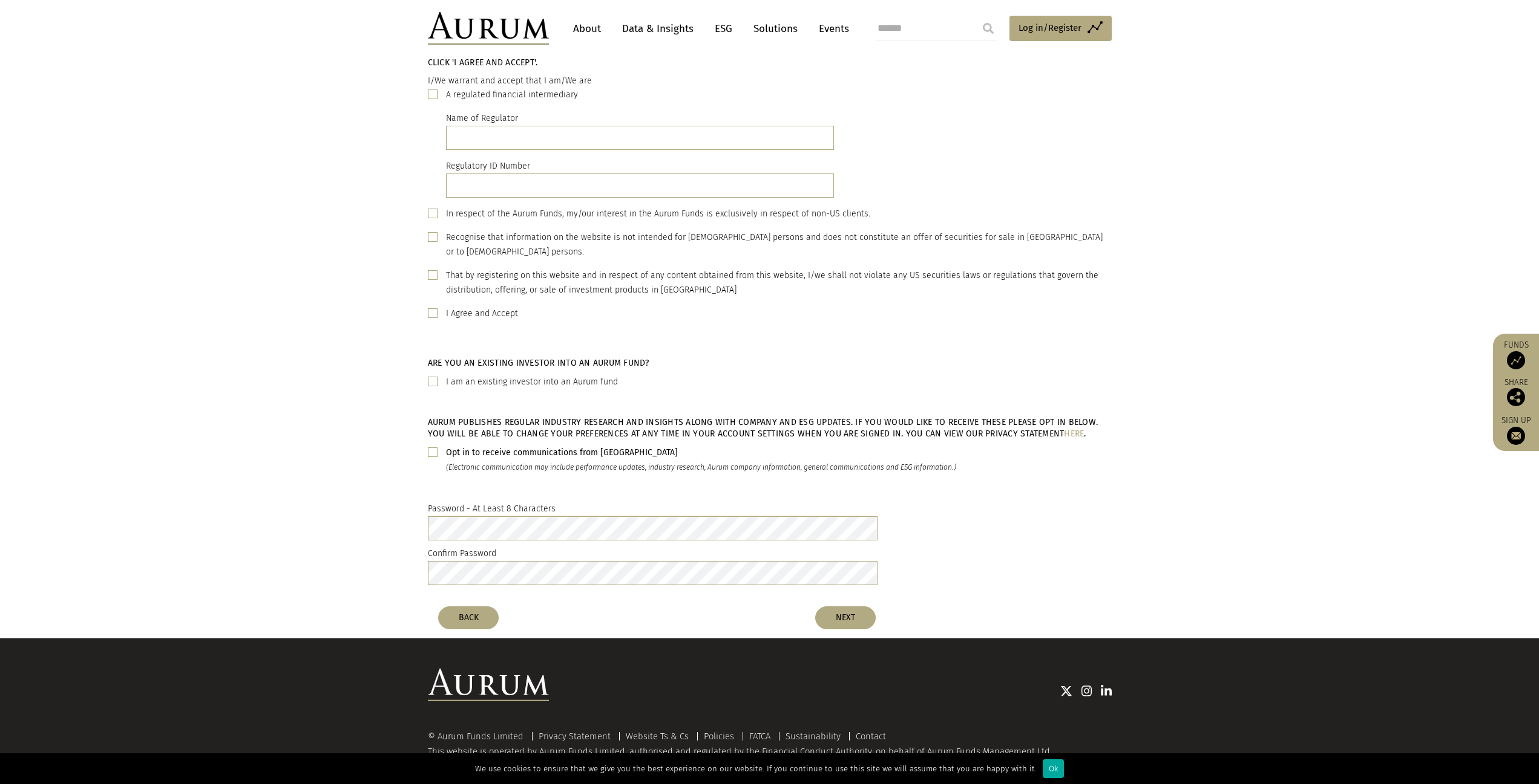
click at [432, 447] on span at bounding box center [433, 452] width 10 height 10
click at [541, 417] on h5 "Aurum publishes regular industry research and insights along with company and E…" at bounding box center [770, 428] width 684 height 23
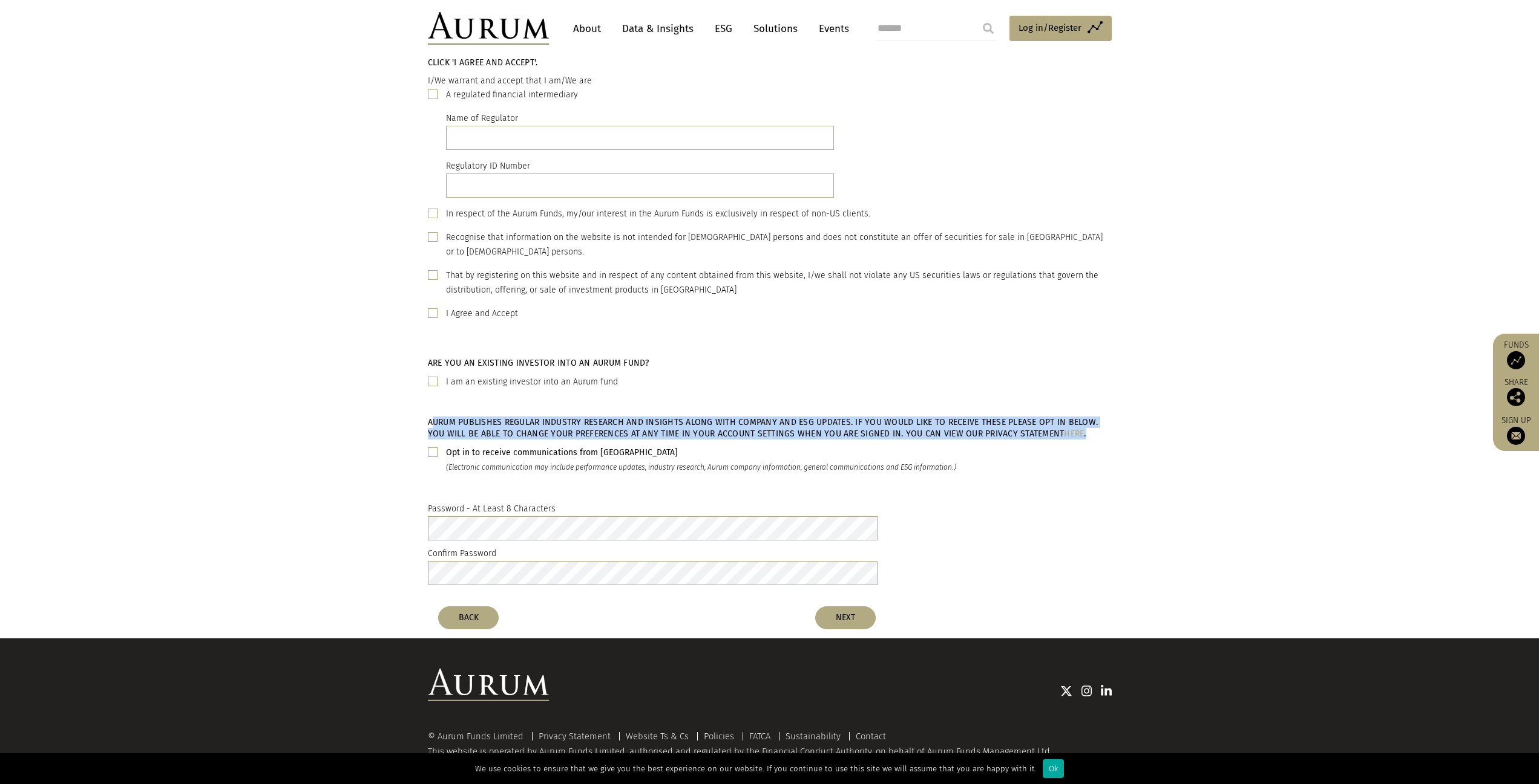
click at [541, 417] on h5 "Aurum publishes regular industry research and insights along with company and E…" at bounding box center [770, 428] width 684 height 23
click at [604, 417] on h5 "Aurum publishes regular industry research and insights along with company and E…" at bounding box center [770, 428] width 684 height 23
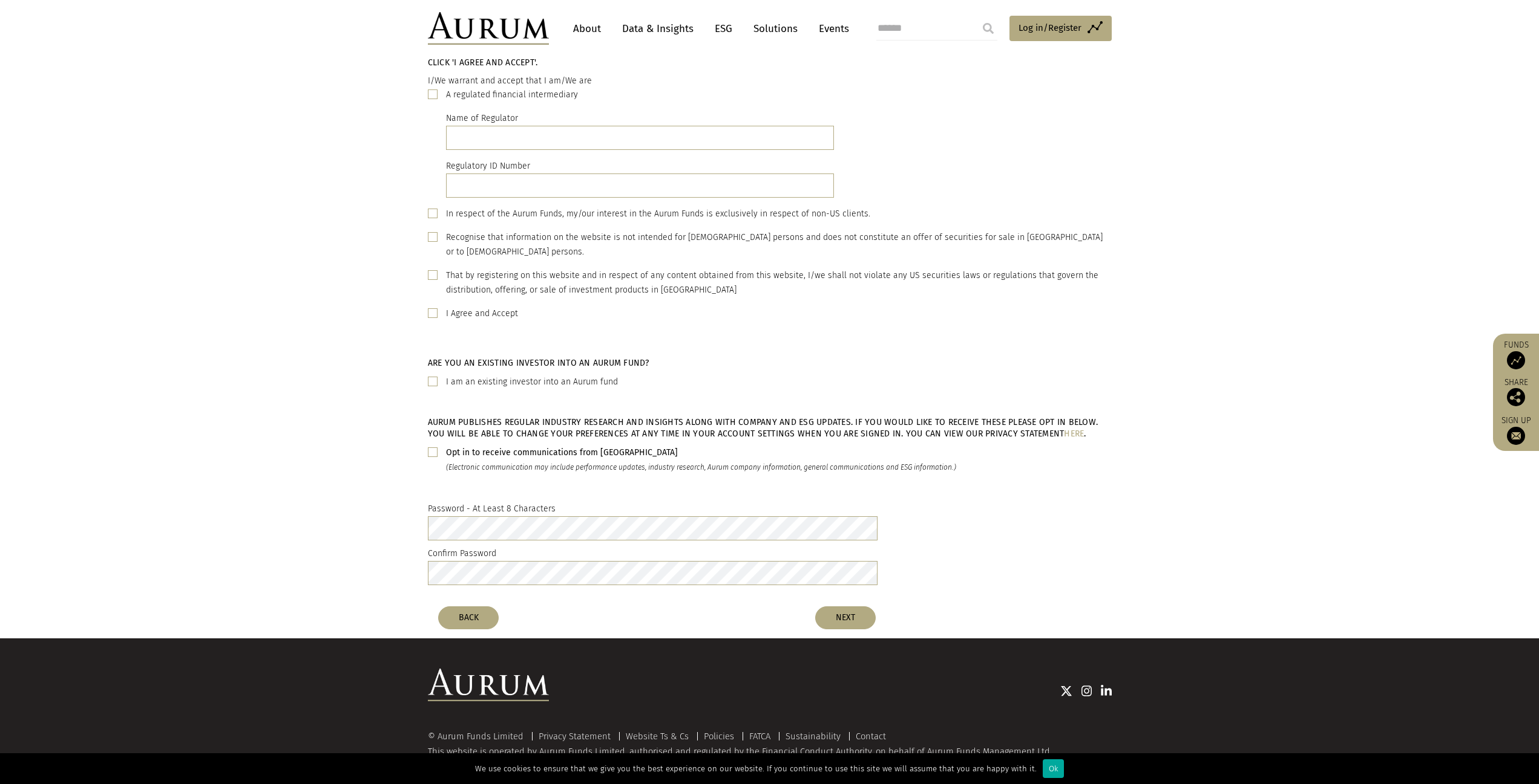
click at [438, 98] on div "A regulated financial intermediary" at bounding box center [770, 95] width 684 height 15
click at [435, 96] on span at bounding box center [433, 94] width 10 height 10
click at [436, 212] on span at bounding box center [433, 213] width 10 height 10
click at [434, 93] on span at bounding box center [433, 94] width 10 height 10
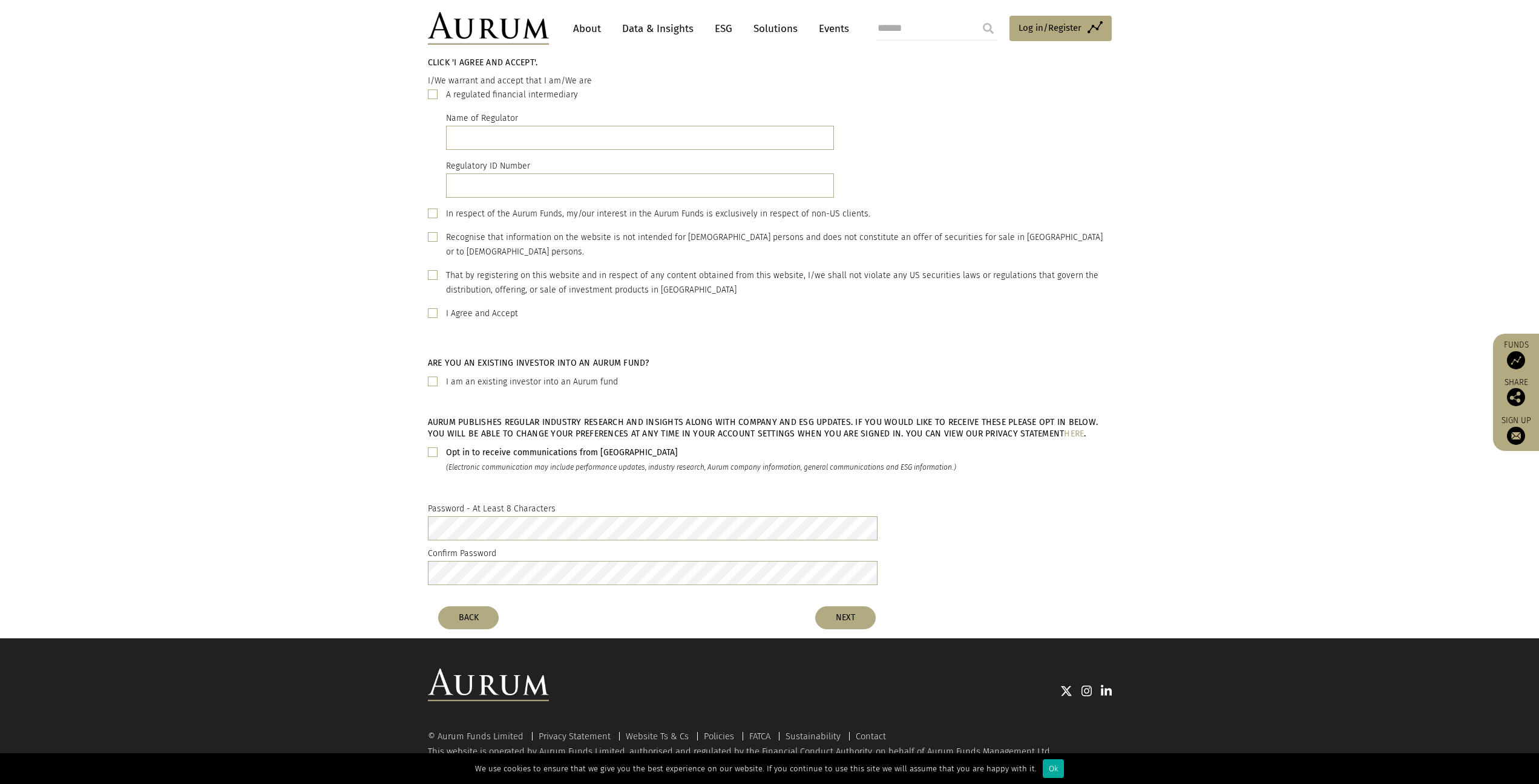
click at [434, 93] on span at bounding box center [433, 94] width 10 height 10
click at [438, 307] on div "I Agree and Accept" at bounding box center [770, 314] width 684 height 15
click at [433, 309] on span at bounding box center [433, 313] width 10 height 10
click at [433, 269] on div "That by registering on this website and in respect of any content obtained from…" at bounding box center [770, 282] width 684 height 29
click at [433, 270] on span at bounding box center [433, 274] width 10 height 10
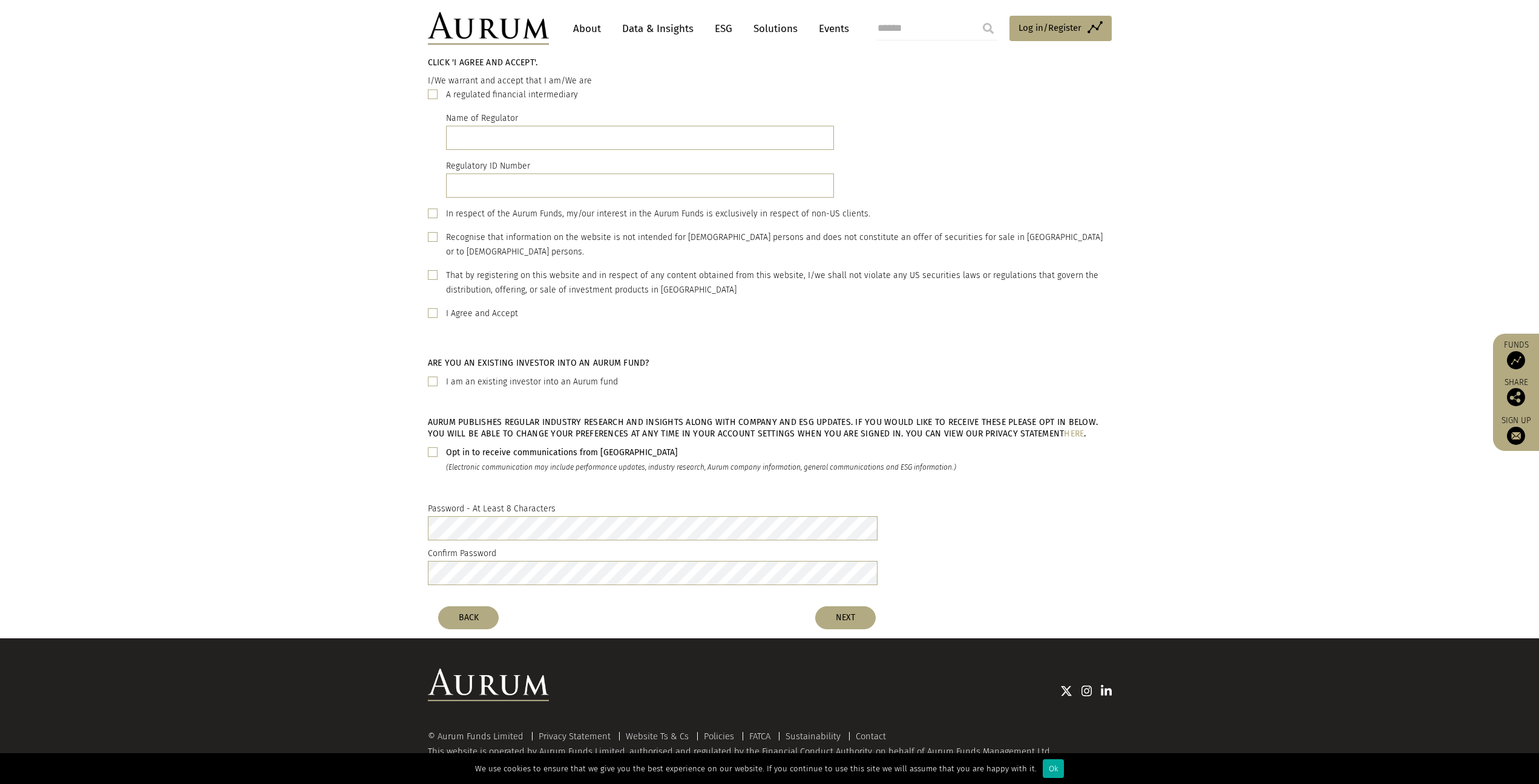
click at [438, 231] on div "Recognise that information on the website is not intended for US persons and do…" at bounding box center [770, 245] width 684 height 29
click at [433, 233] on span at bounding box center [433, 237] width 10 height 10
click at [433, 210] on span at bounding box center [433, 213] width 10 height 10
click at [841, 607] on button "NEXT" at bounding box center [845, 618] width 61 height 23
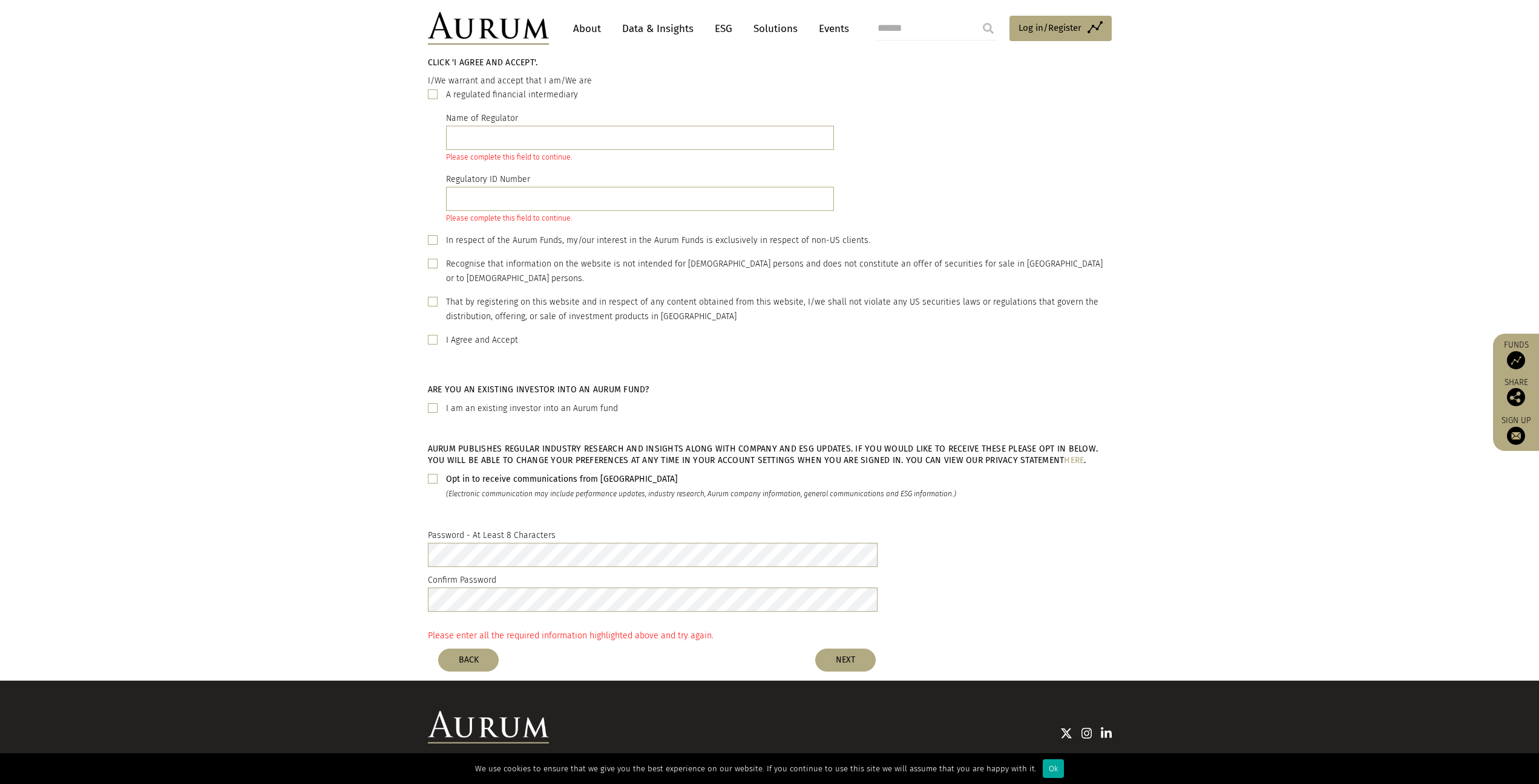
click at [805, 306] on div "That by registering on this website and in respect of any content obtained from…" at bounding box center [778, 310] width 666 height 29
click at [434, 297] on span at bounding box center [433, 302] width 10 height 10
click at [510, 130] on input "text" at bounding box center [640, 138] width 389 height 25
type input "******"
type input "*****"
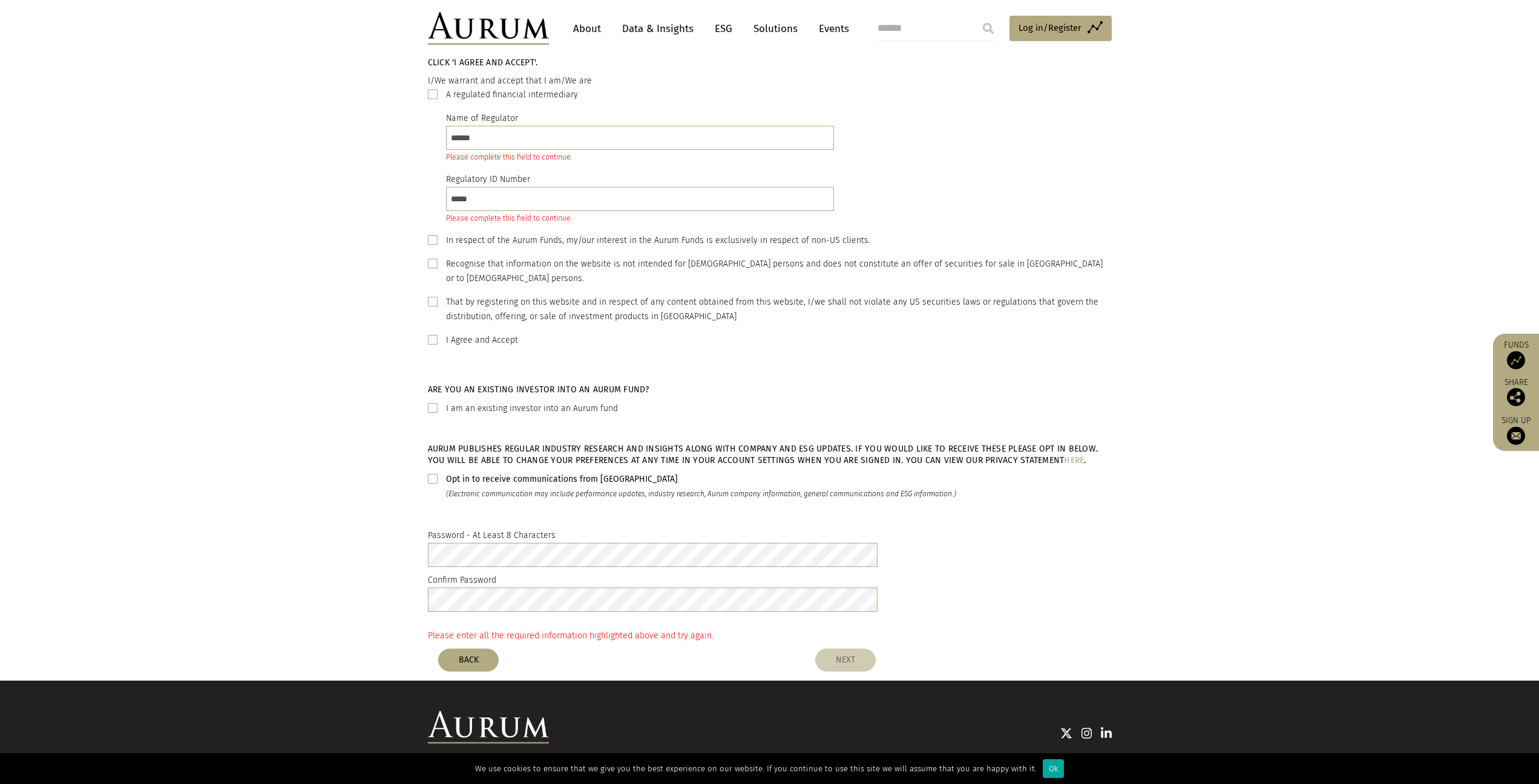
click at [861, 649] on button "NEXT" at bounding box center [845, 660] width 61 height 23
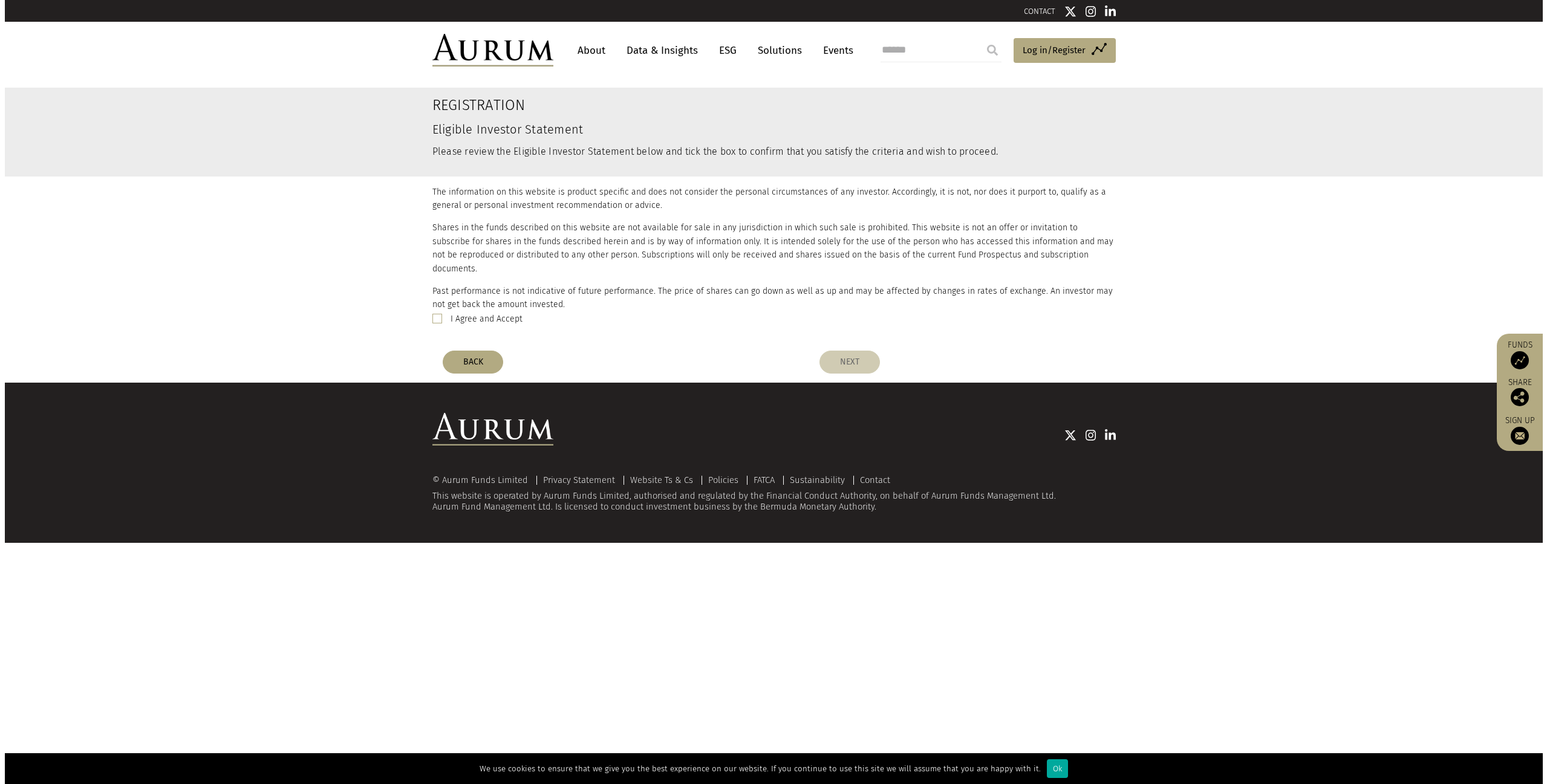
scroll to position [0, 0]
click at [433, 314] on span at bounding box center [436, 318] width 10 height 10
click at [859, 352] on button "NEXT" at bounding box center [849, 362] width 61 height 23
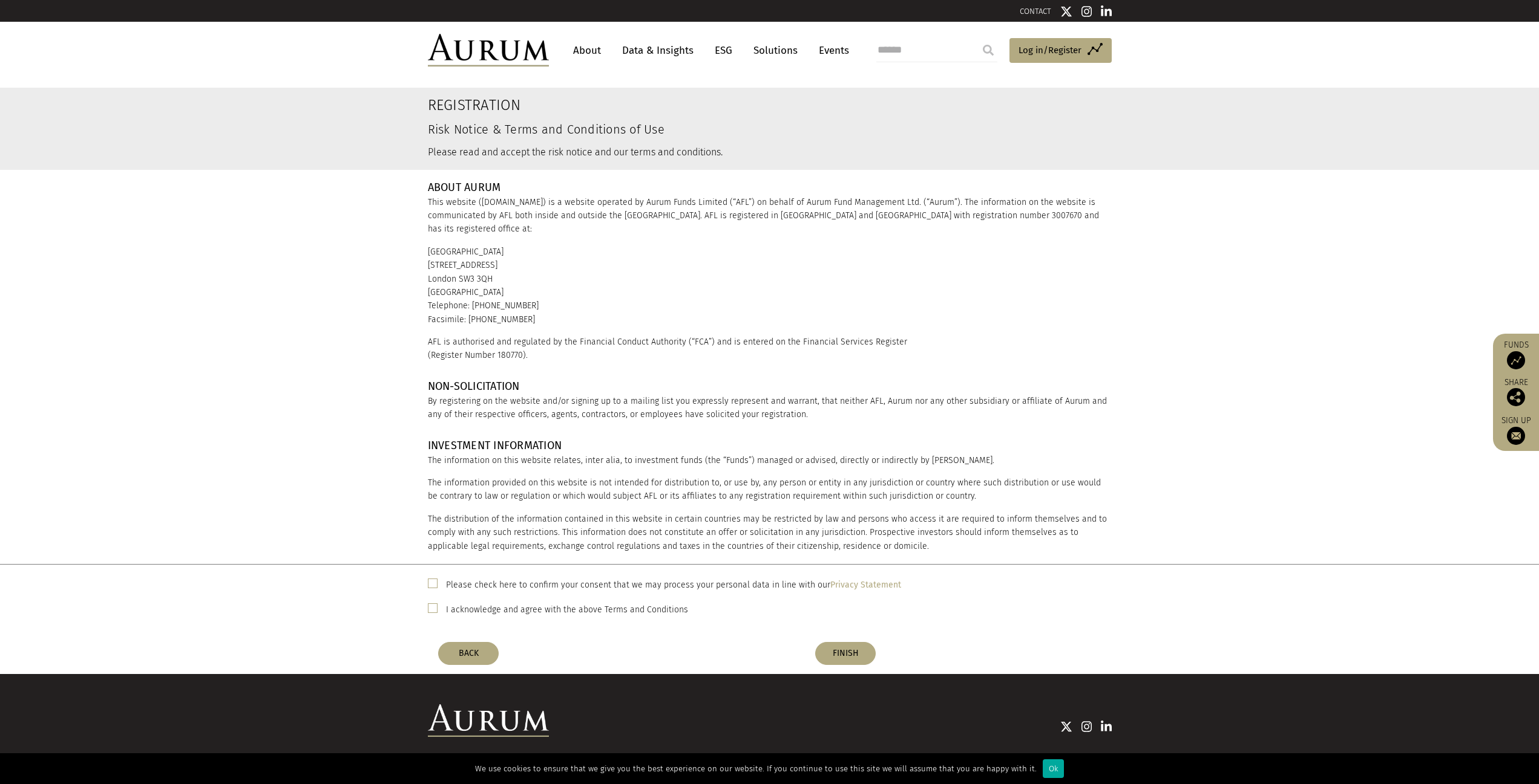
click at [433, 582] on span at bounding box center [433, 583] width 10 height 10
click at [436, 613] on span at bounding box center [433, 608] width 10 height 10
click at [837, 659] on button "FINISH" at bounding box center [845, 653] width 61 height 23
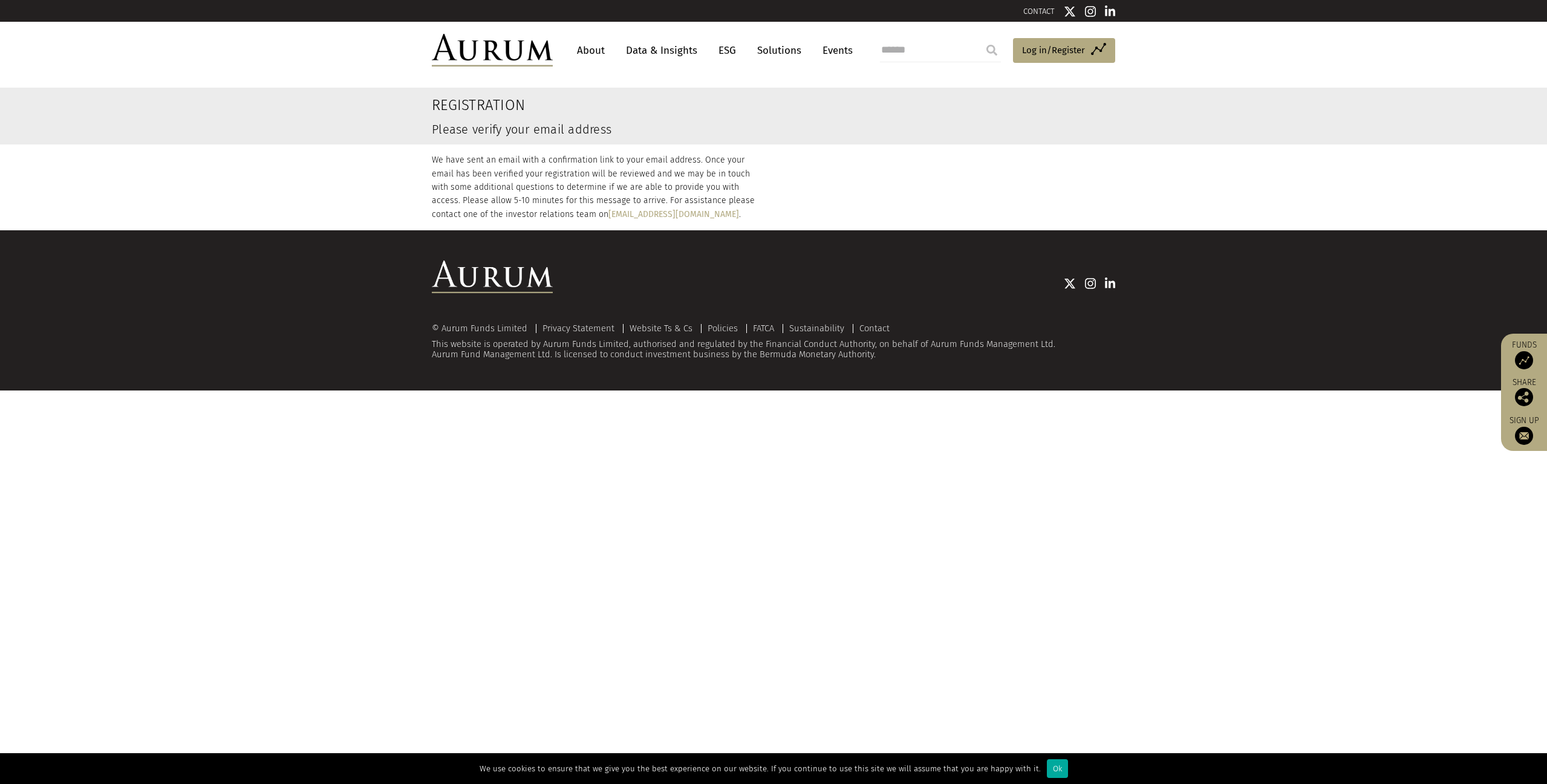
click at [595, 178] on p "We have sent an email with a confirmation link to your email address. Once your…" at bounding box center [597, 187] width 332 height 68
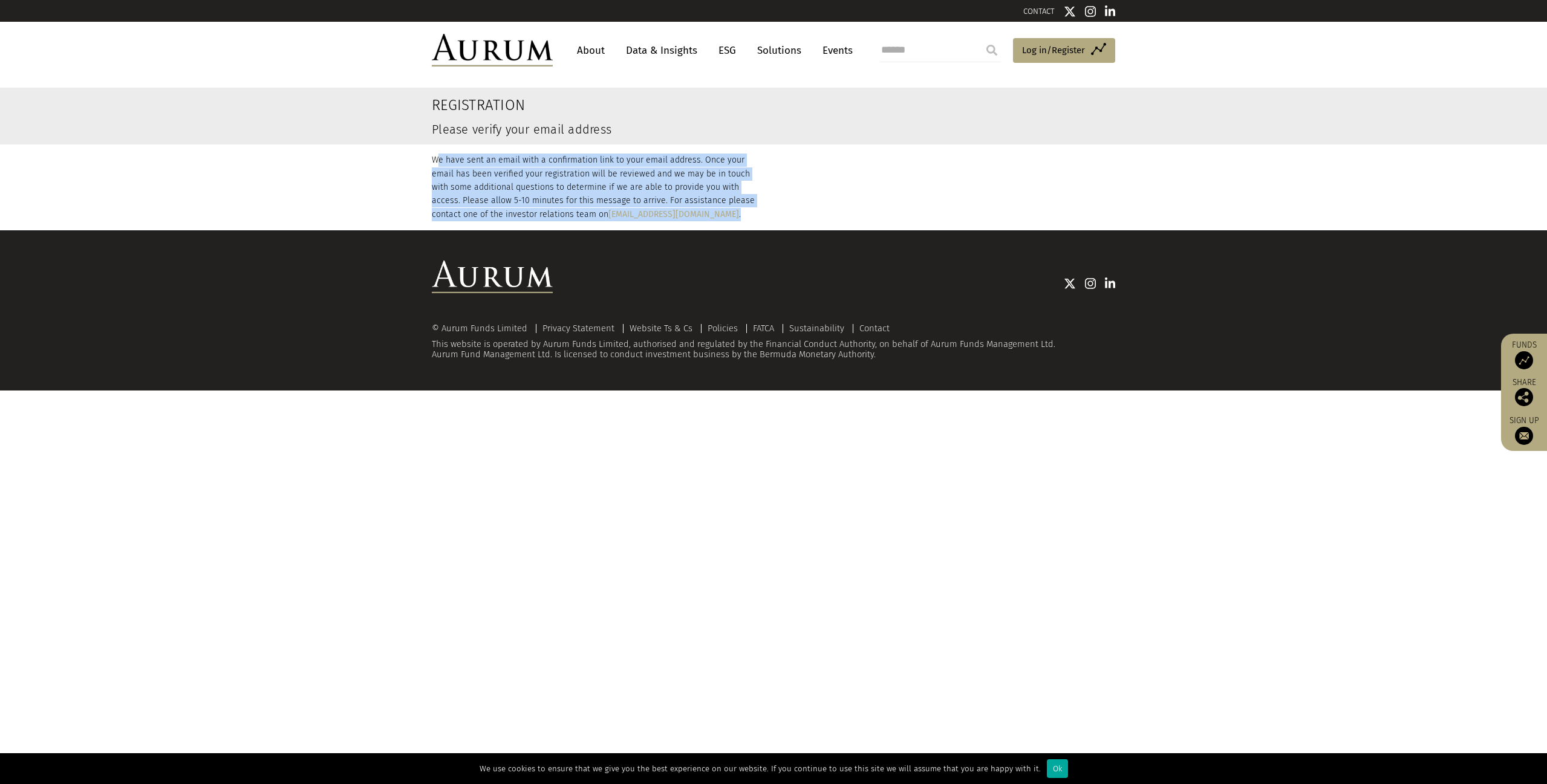
click at [595, 178] on p "We have sent an email with a confirmation link to your email address. Once your…" at bounding box center [597, 187] width 332 height 68
click at [667, 178] on p "We have sent an email with a confirmation link to your email address. Once your…" at bounding box center [597, 187] width 332 height 68
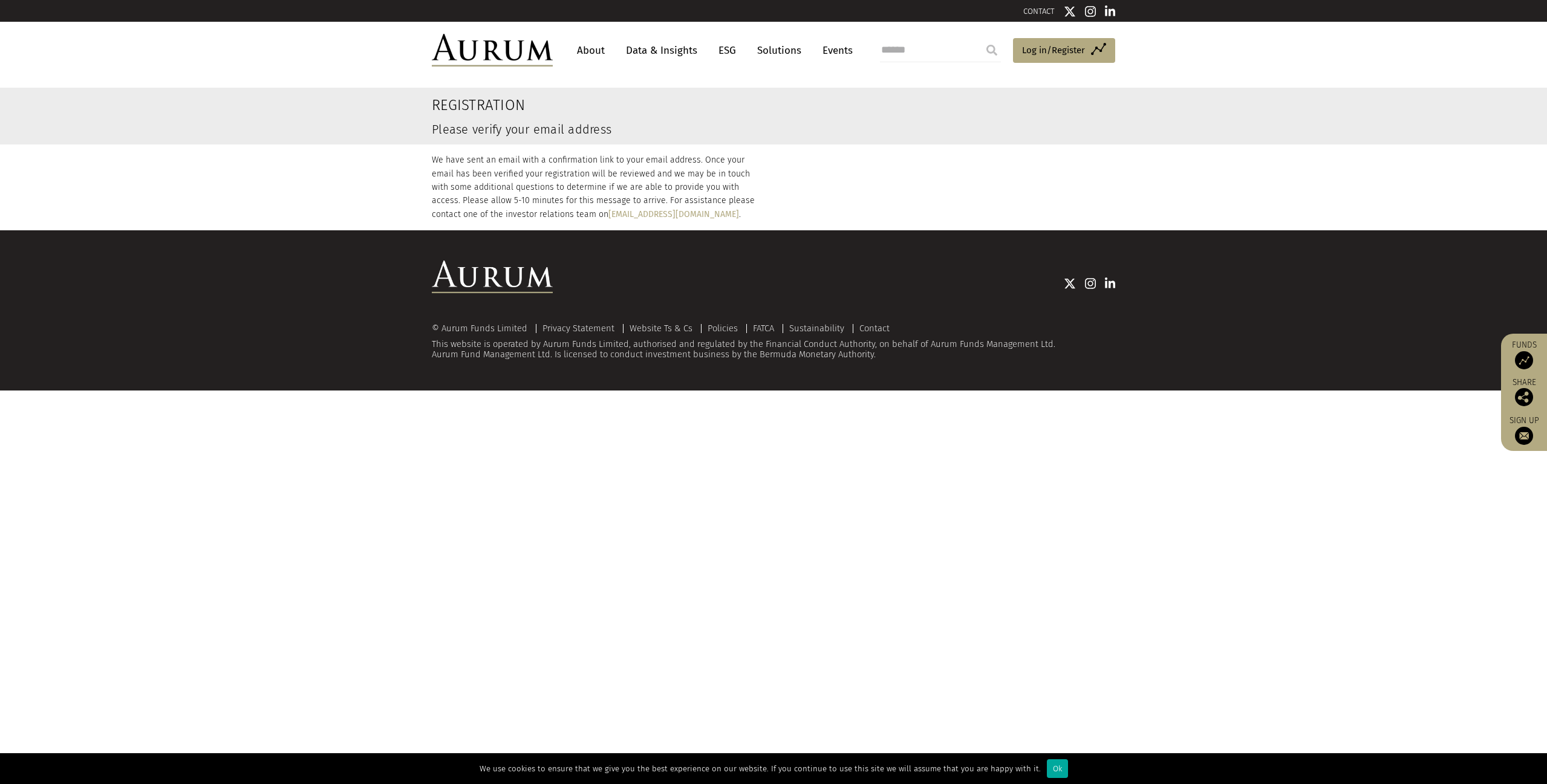
click at [745, 176] on p "We have sent an email with a confirmation link to your email address. Once your…" at bounding box center [597, 187] width 332 height 68
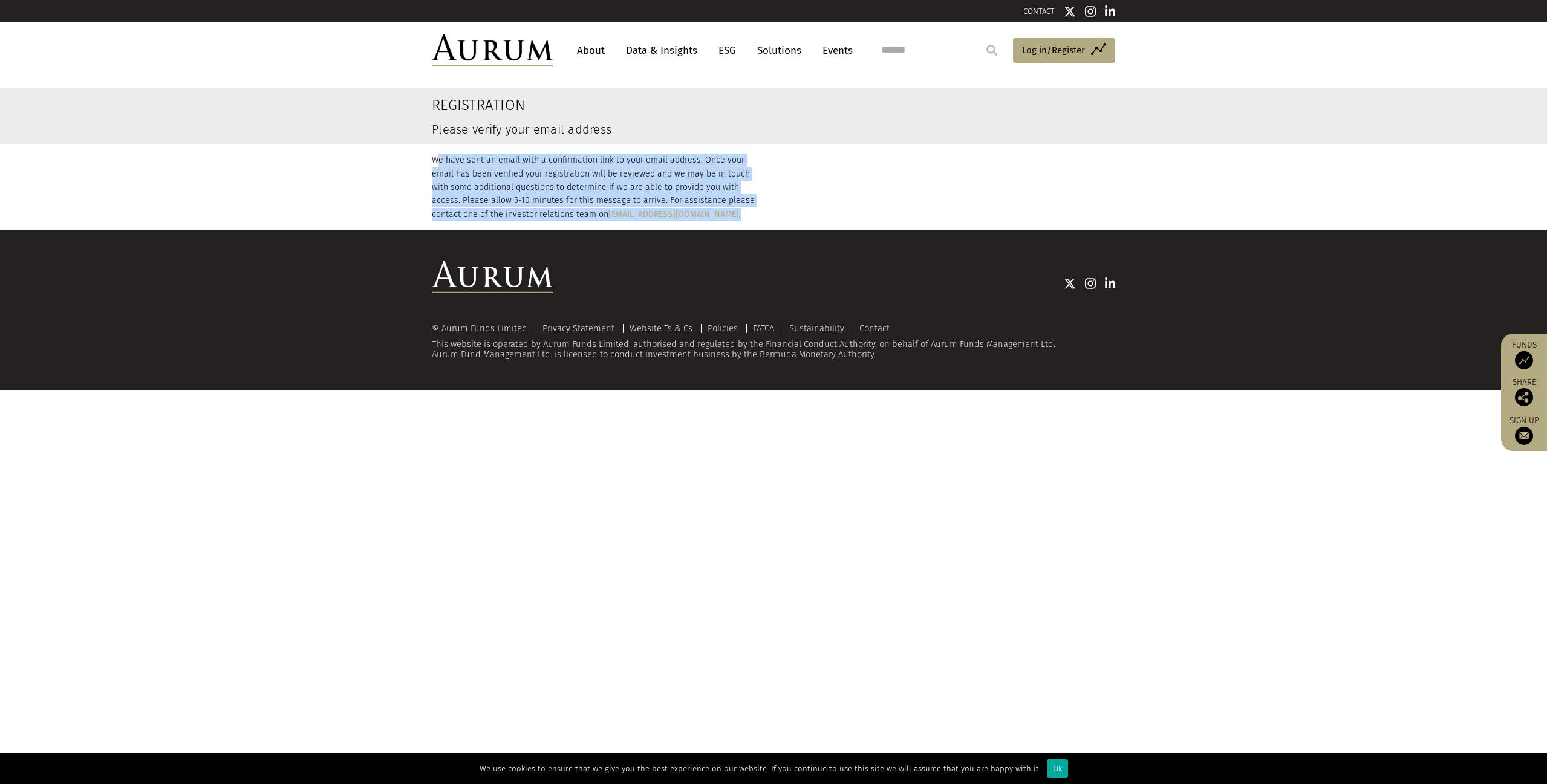
click at [745, 176] on p "We have sent an email with a confirmation link to your email address. Once your…" at bounding box center [597, 187] width 332 height 68
click at [664, 58] on link "Data & Insights" at bounding box center [661, 51] width 83 height 23
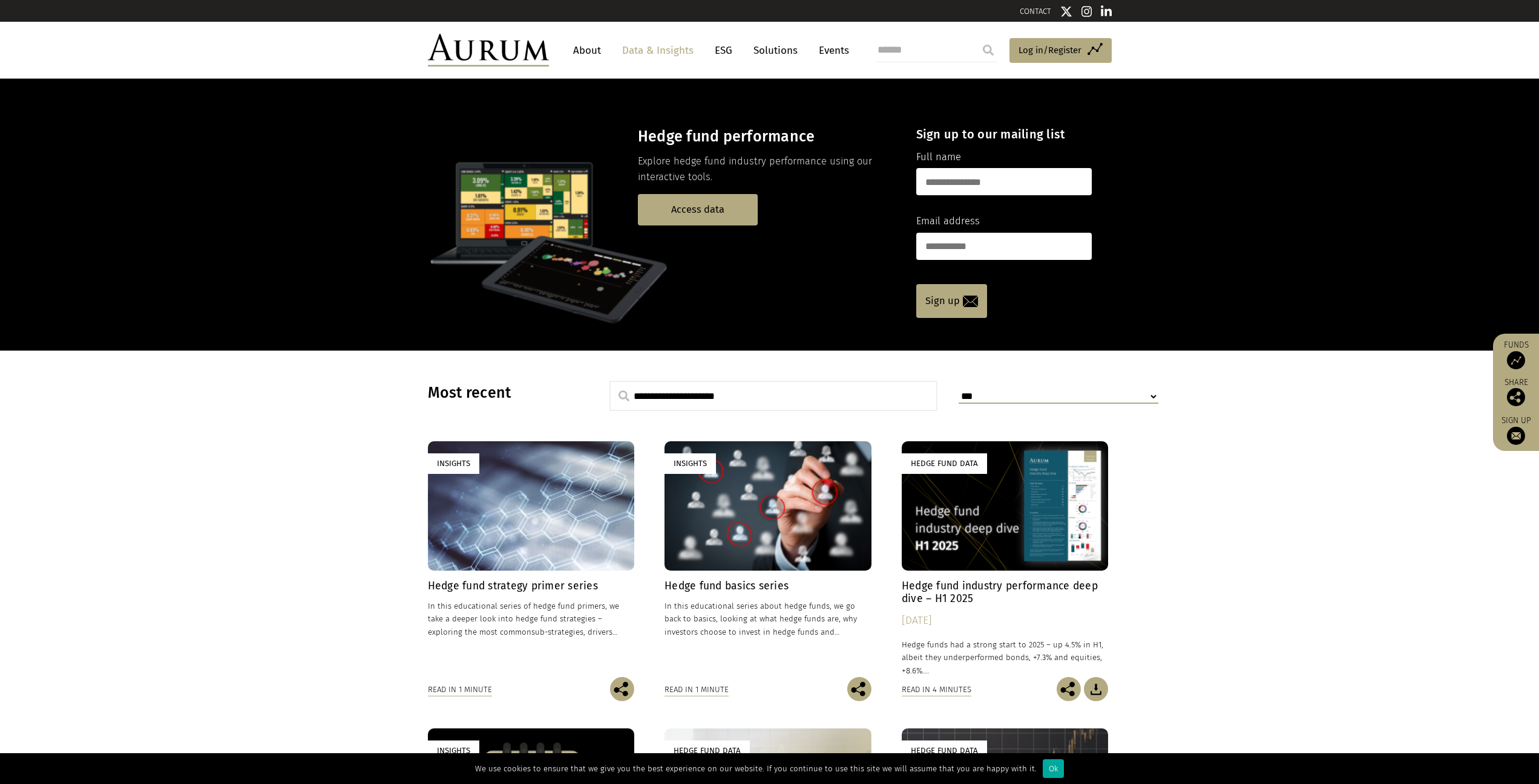
click at [955, 172] on input "text" at bounding box center [1004, 182] width 175 height 27
type input "******"
type input "**********"
click at [953, 306] on link "Sign up" at bounding box center [951, 301] width 71 height 34
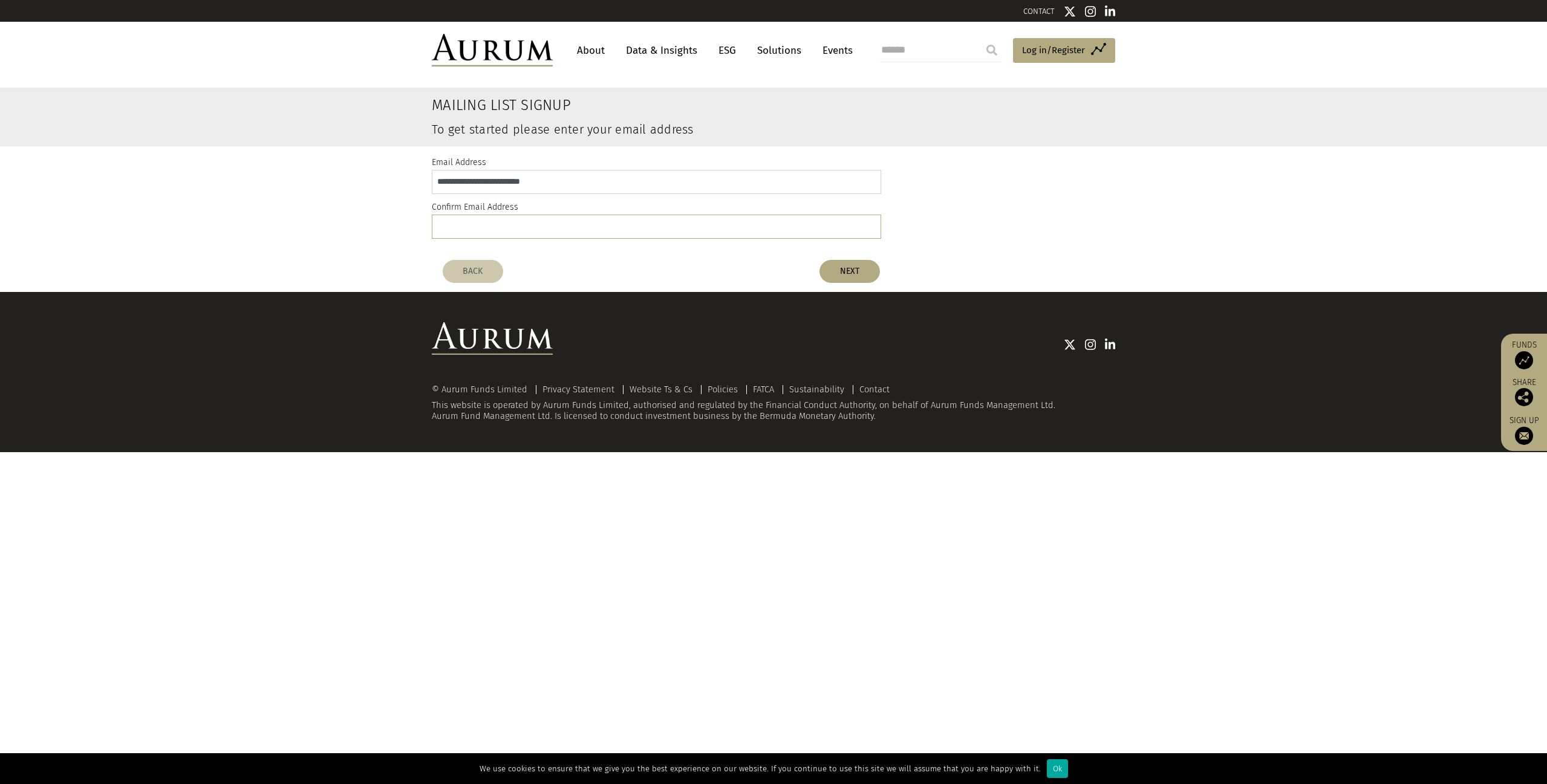
click at [585, 181] on input "**********" at bounding box center [656, 182] width 449 height 25
drag, startPoint x: 574, startPoint y: 181, endPoint x: 383, endPoint y: 166, distance: 191.6
click at [383, 166] on div "**********" at bounding box center [774, 200] width 1547 height 108
click at [476, 226] on input "email" at bounding box center [656, 227] width 449 height 25
paste input "**********"
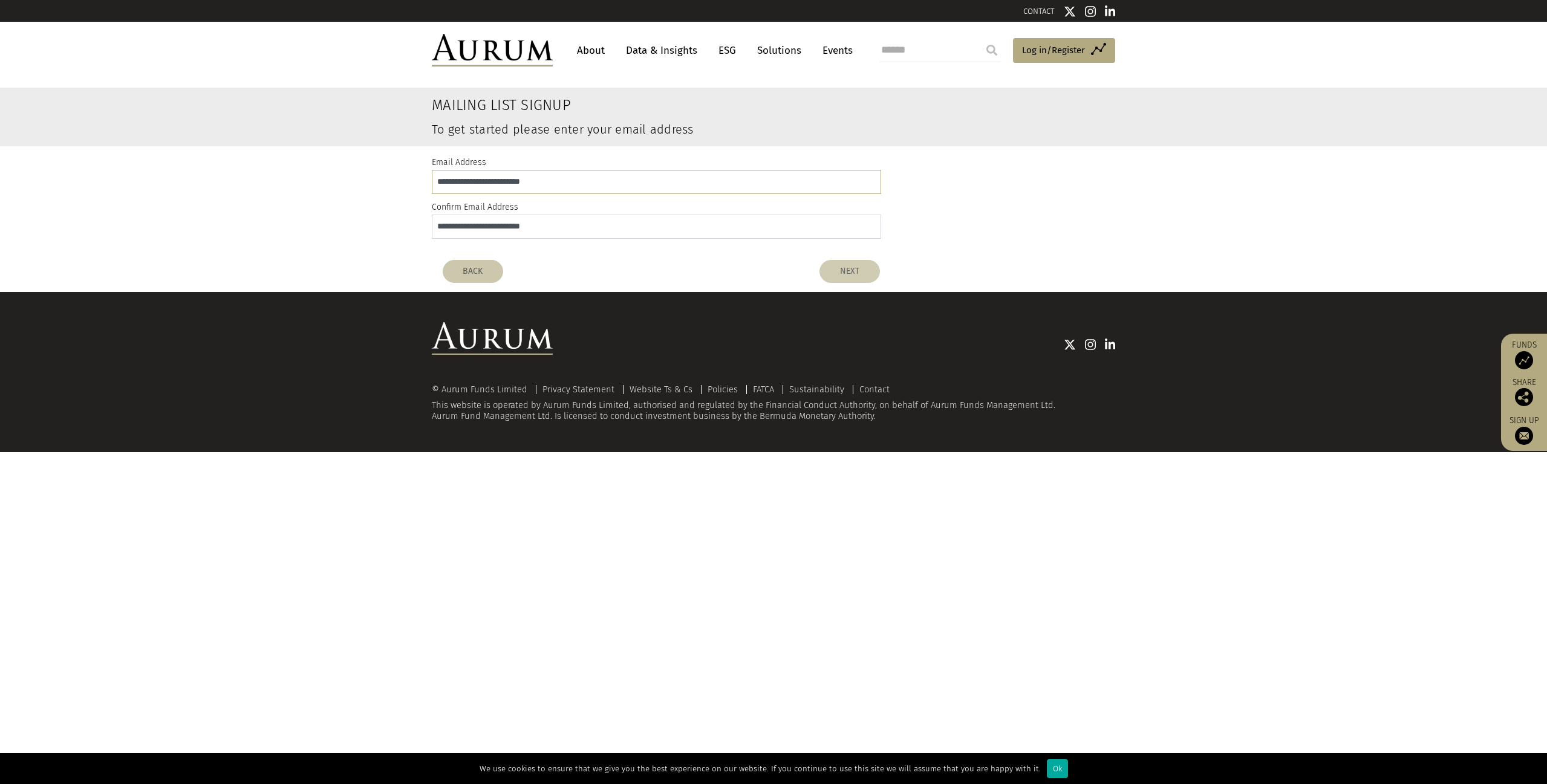
type input "**********"
click at [845, 270] on button "NEXT" at bounding box center [849, 272] width 61 height 23
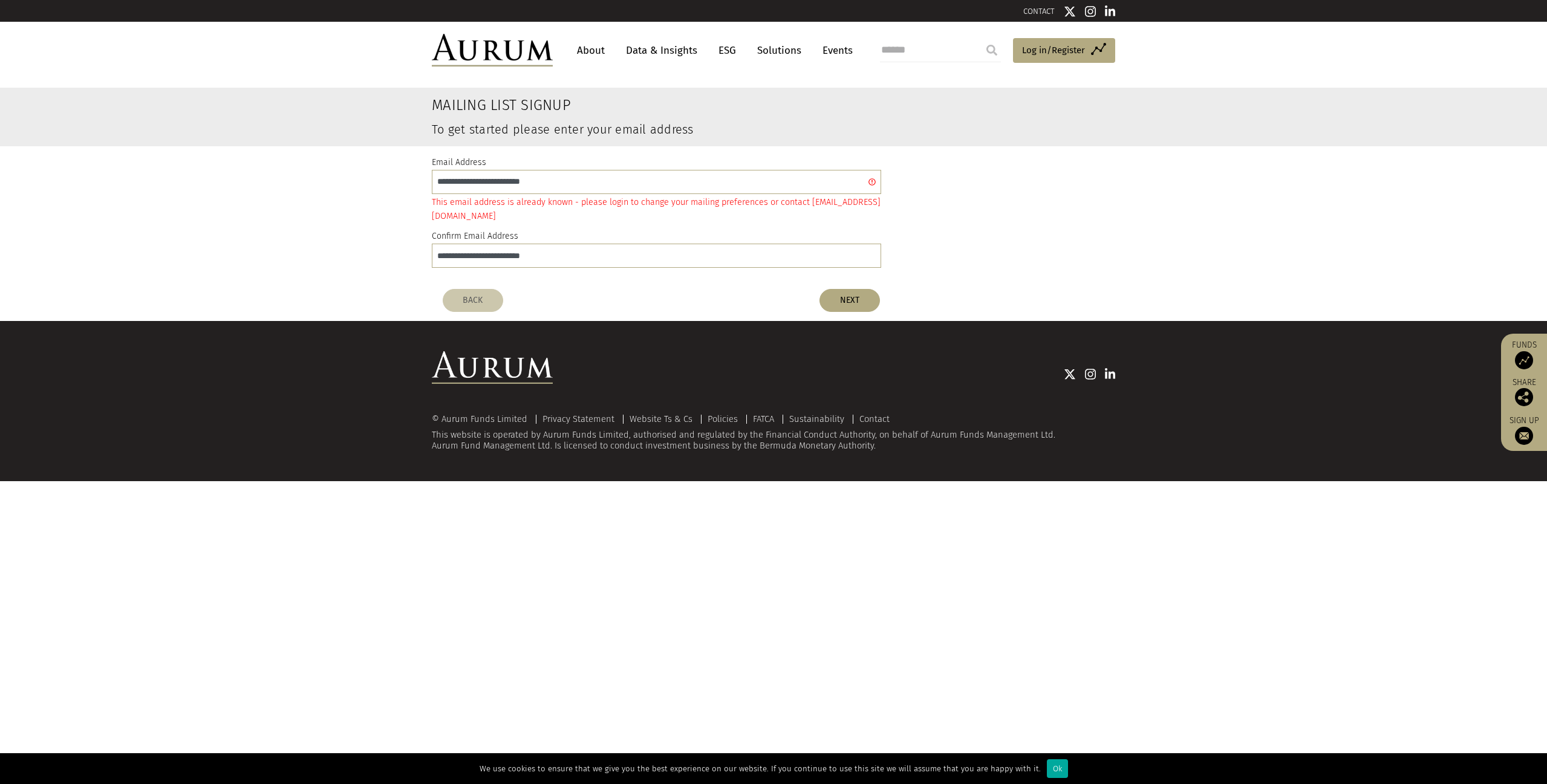
click at [324, 248] on div "**********" at bounding box center [774, 215] width 1547 height 138
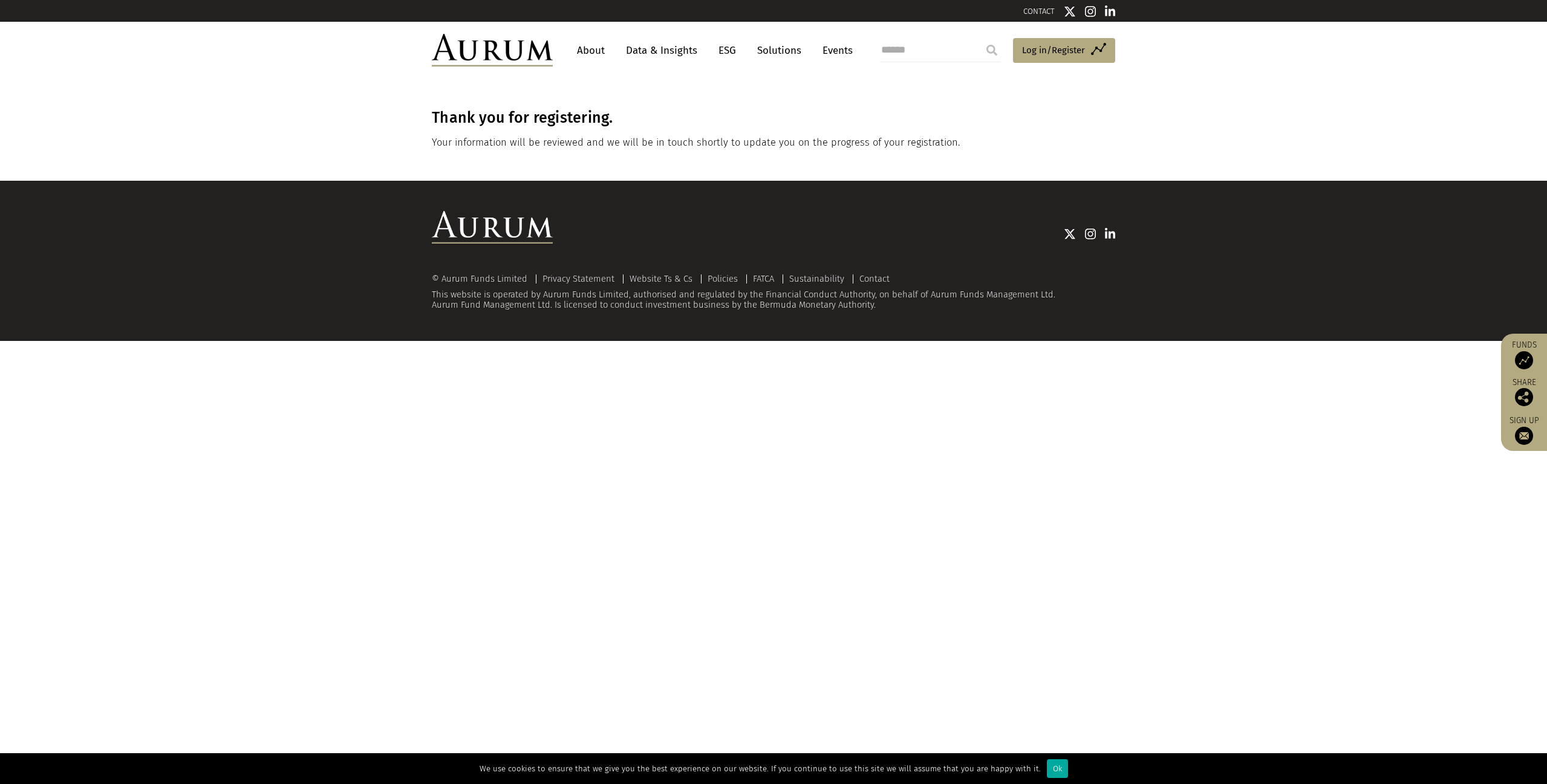
click at [634, 145] on p "Your information will be reviewed and we will be in touch shortly to update you…" at bounding box center [772, 143] width 681 height 16
click at [675, 142] on p "Your information will be reviewed and we will be in touch shortly to update you…" at bounding box center [772, 143] width 681 height 16
click at [662, 51] on link "Data & Insights" at bounding box center [661, 51] width 83 height 23
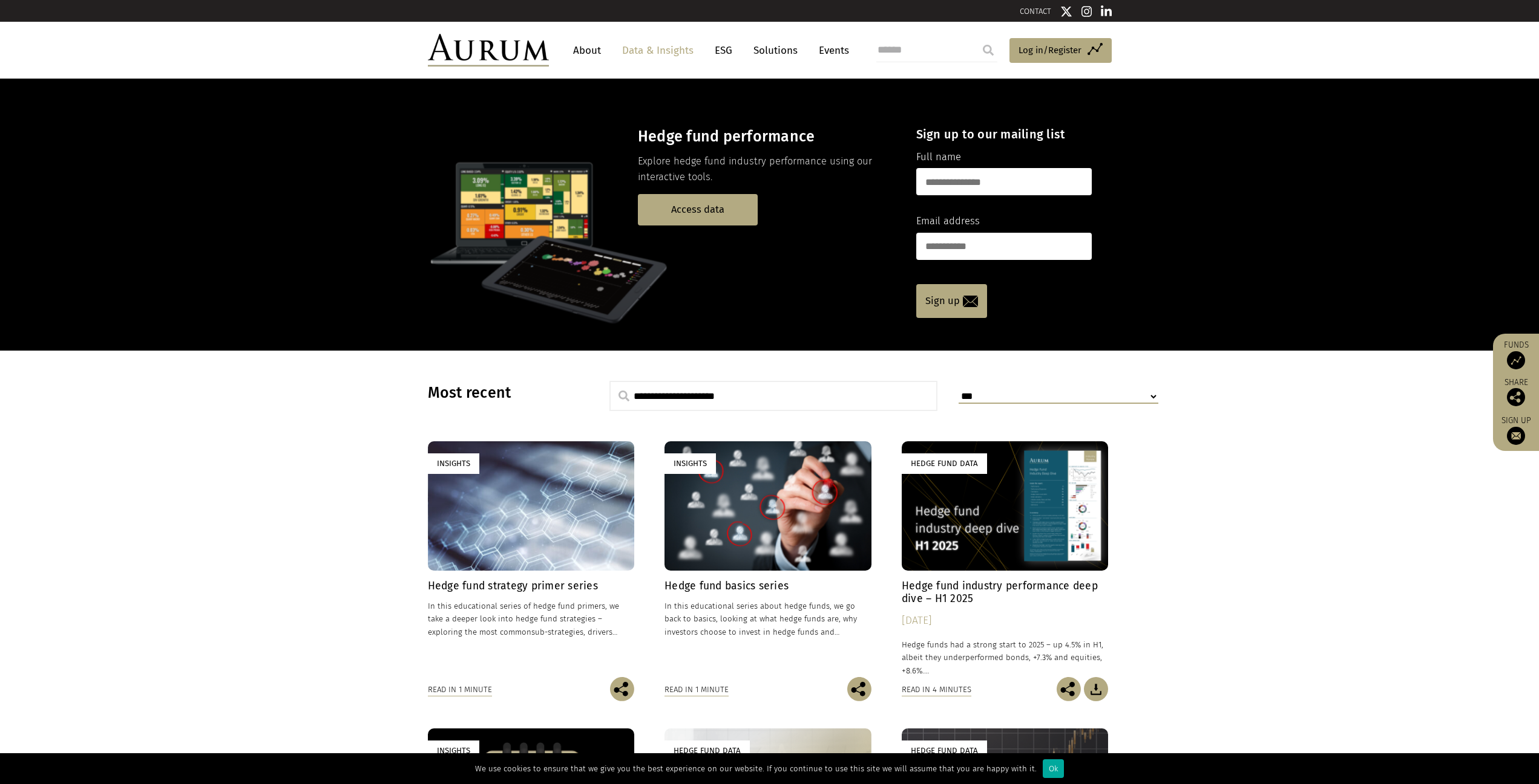
click at [524, 581] on h4 "Hedge fund strategy primer series" at bounding box center [532, 586] width 207 height 12
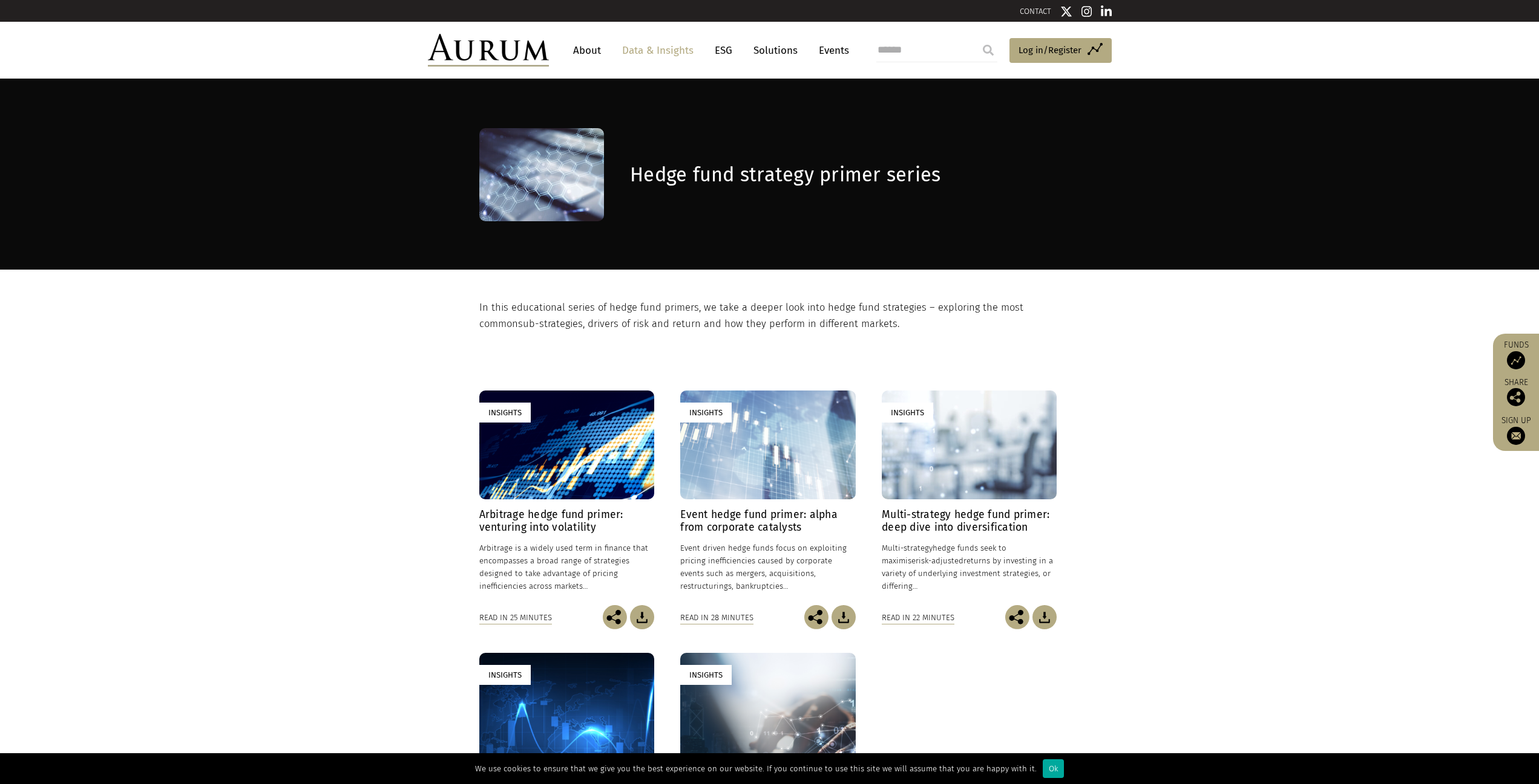
click at [640, 619] on img at bounding box center [642, 617] width 25 height 25
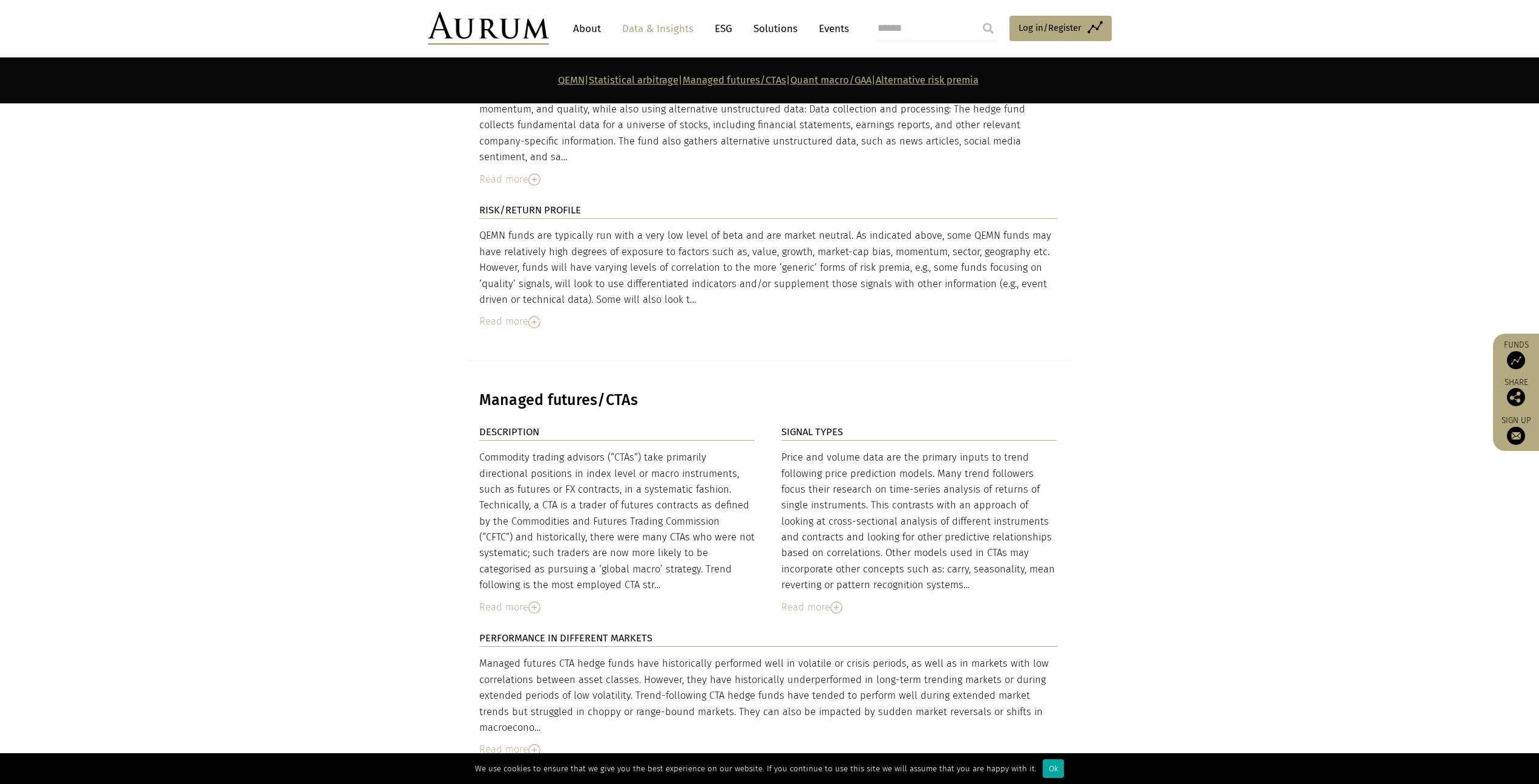
scroll to position [3326, 0]
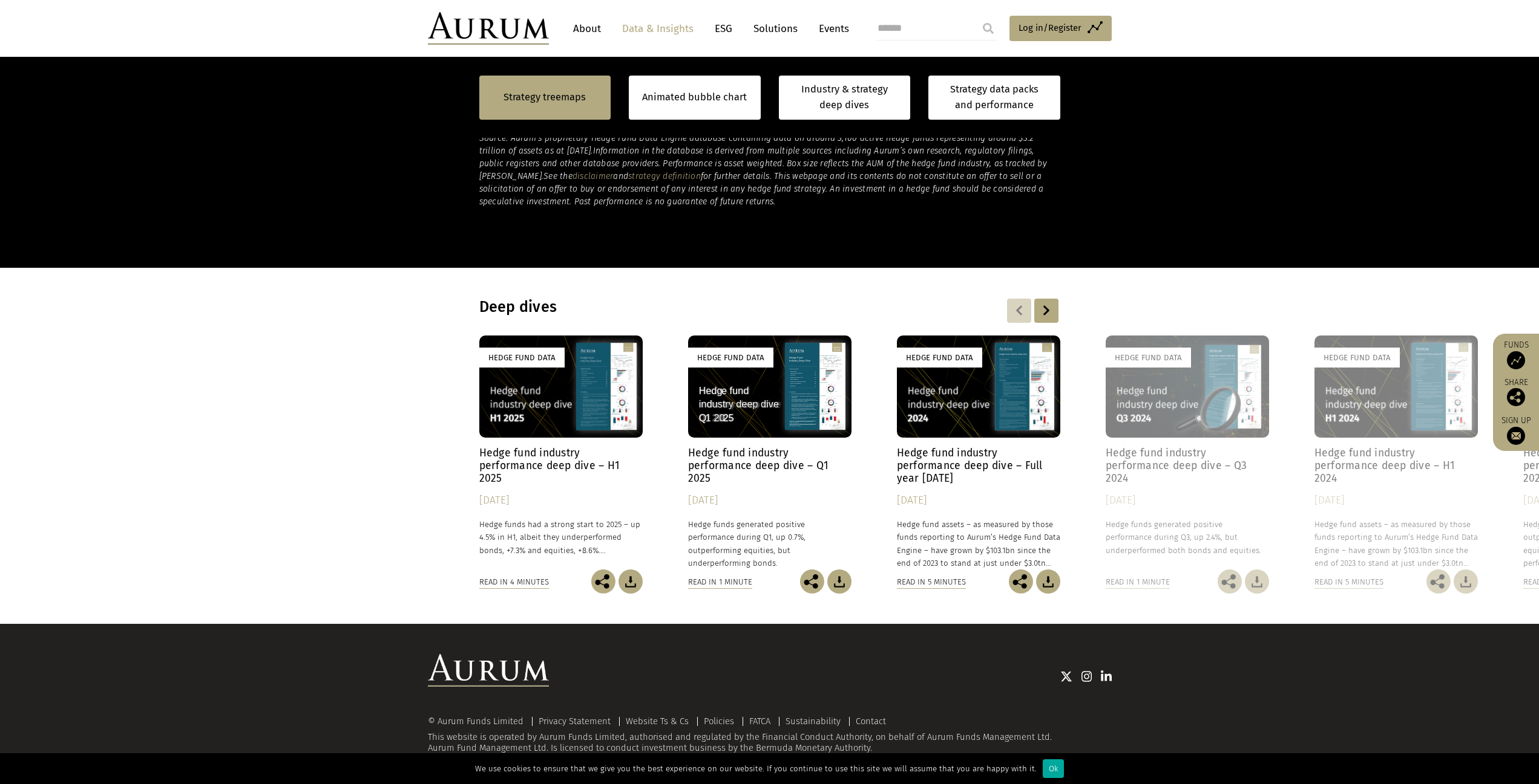
scroll to position [809, 0]
